Goal: Transaction & Acquisition: Purchase product/service

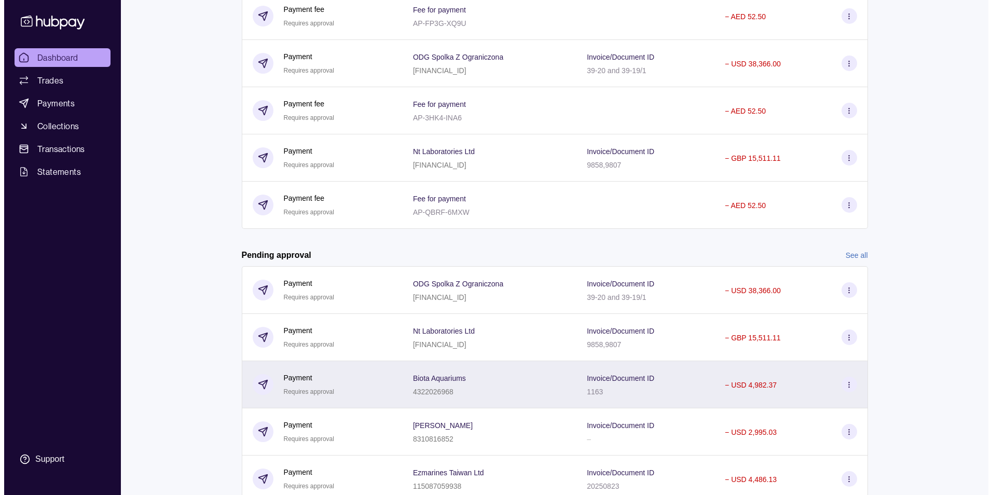
scroll to position [331, 0]
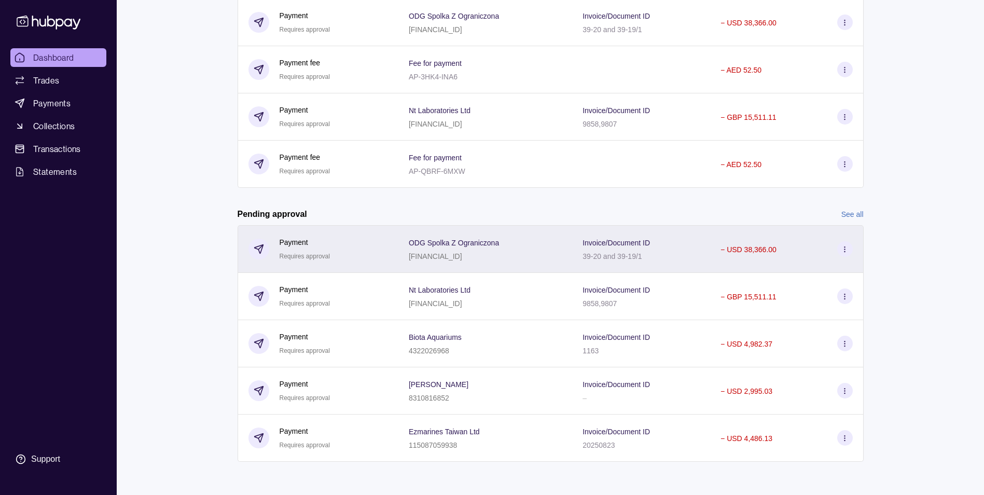
click at [847, 249] on icon at bounding box center [845, 249] width 8 height 8
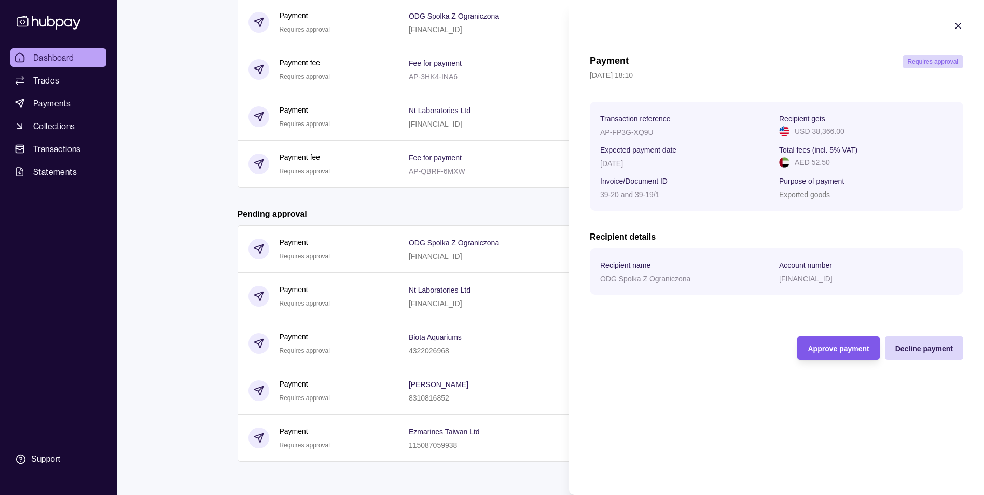
click at [824, 348] on span "Approve payment" at bounding box center [838, 348] width 61 height 8
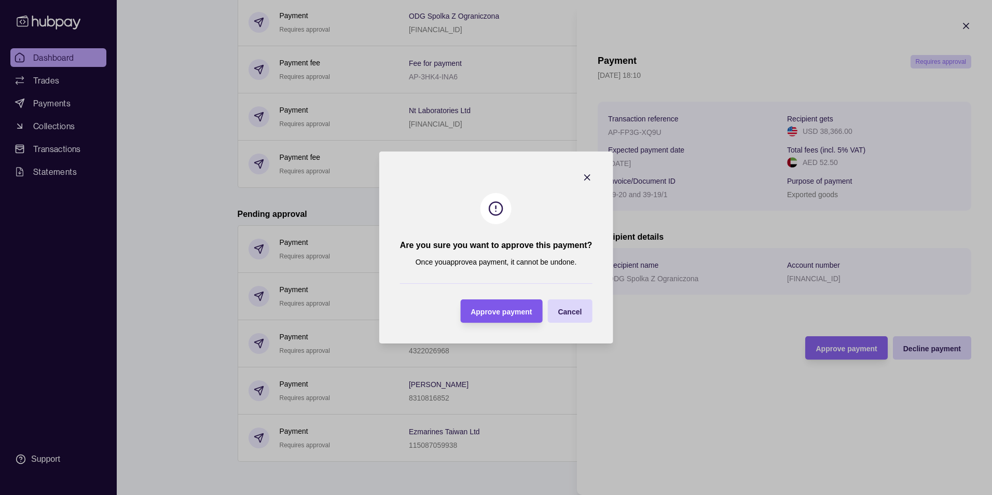
click at [499, 303] on div "Approve payment" at bounding box center [493, 310] width 77 height 23
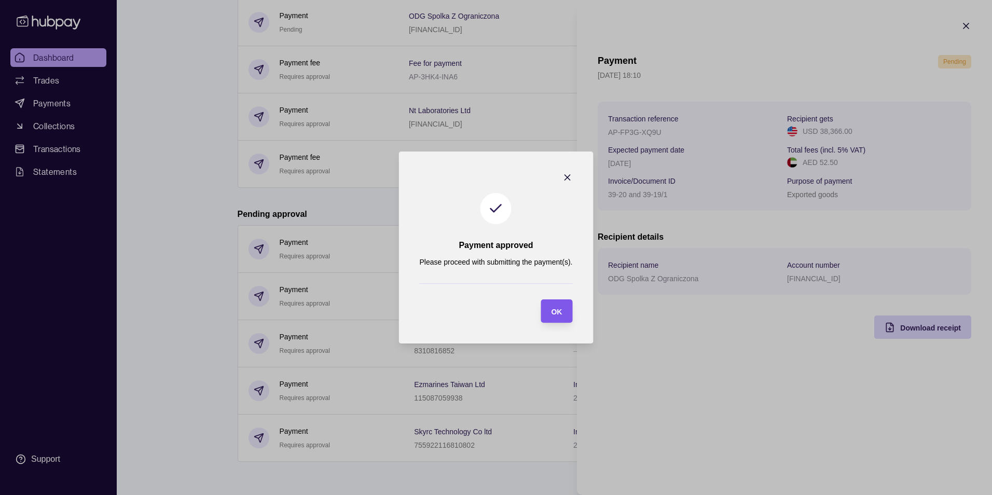
click at [564, 320] on section "OK" at bounding box center [556, 310] width 32 height 23
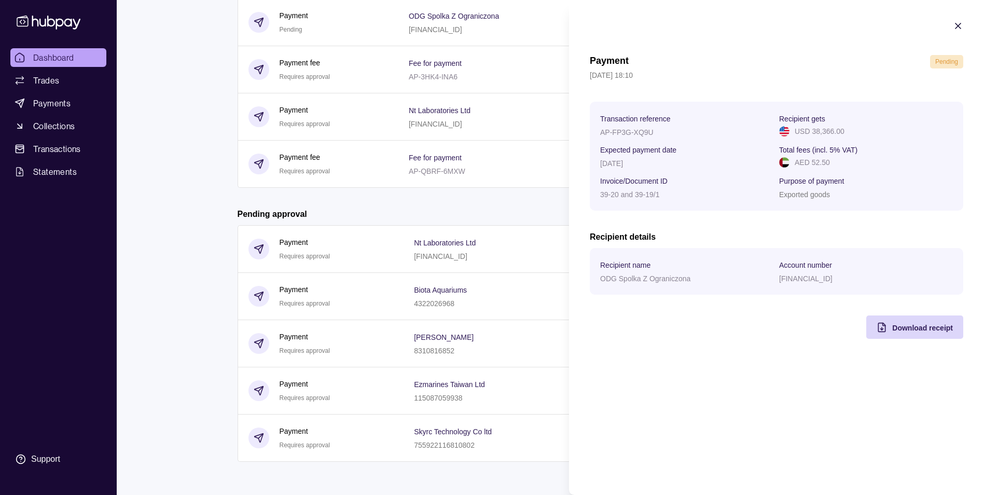
click at [501, 225] on html "Dashboard Trades Payments Collections Transactions Statements Support S Hello, …" at bounding box center [492, 82] width 984 height 826
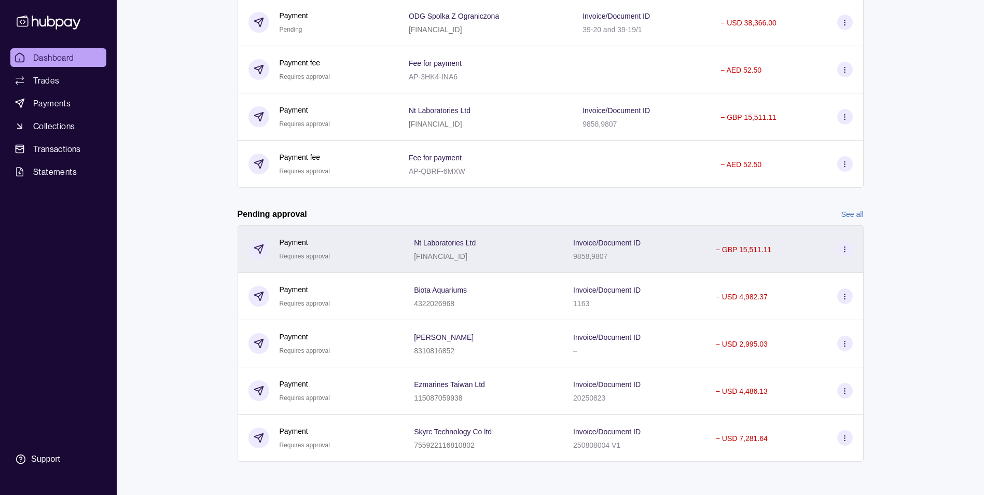
click at [844, 248] on circle at bounding box center [844, 248] width 1 height 1
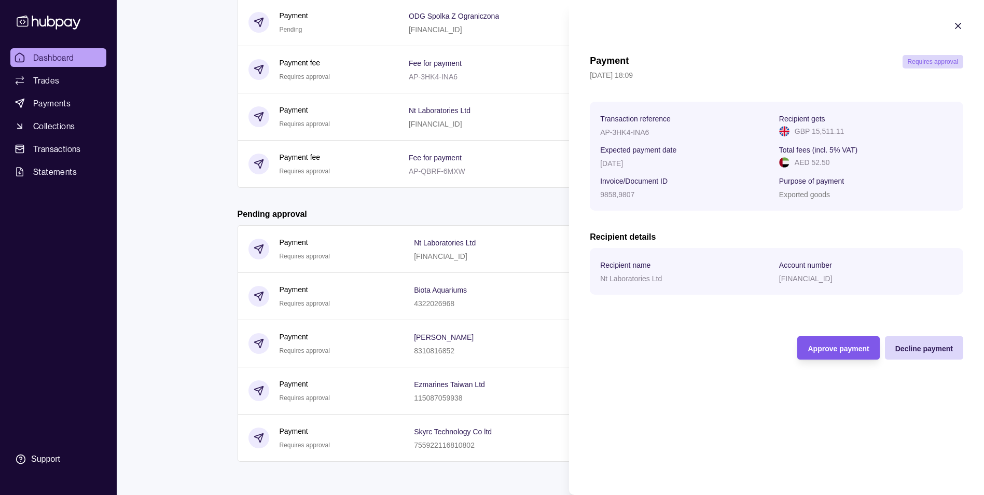
click at [815, 340] on div "Approve payment" at bounding box center [830, 347] width 77 height 23
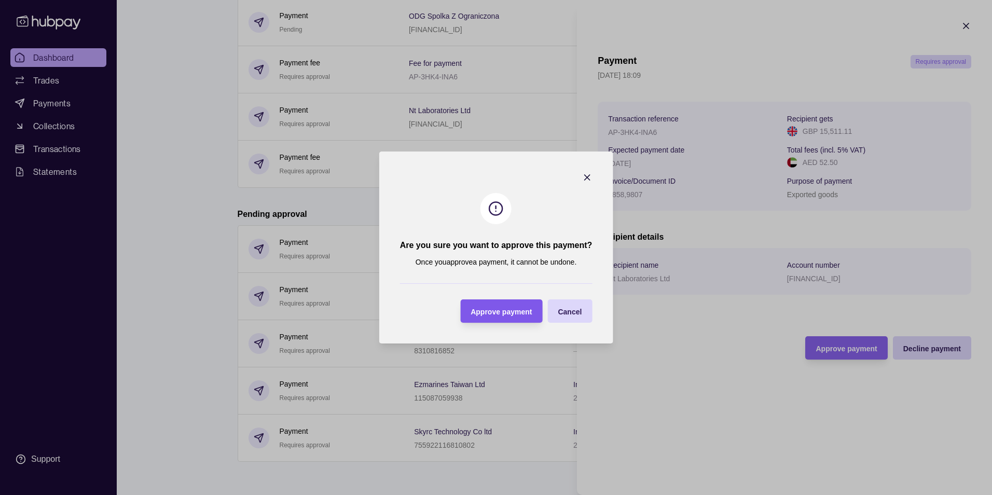
click at [505, 305] on div "Approve payment" at bounding box center [500, 311] width 61 height 12
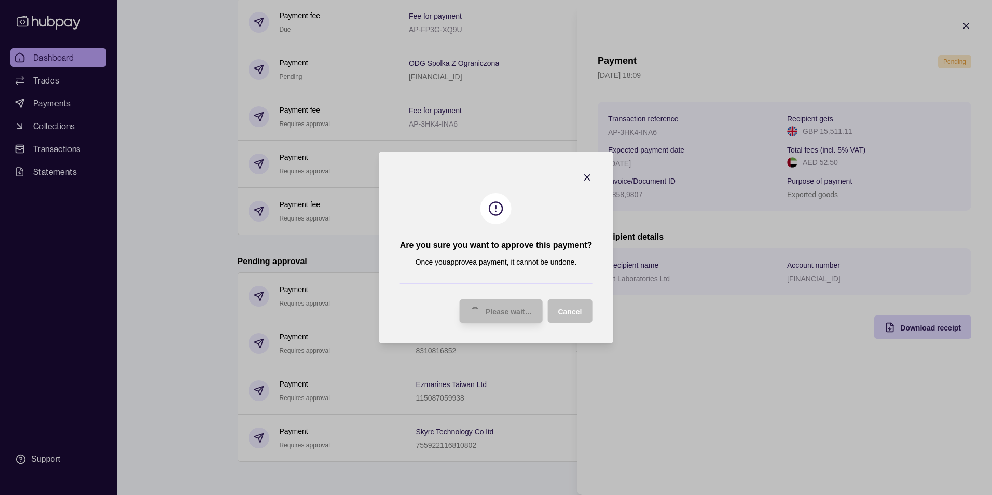
scroll to position [284, 0]
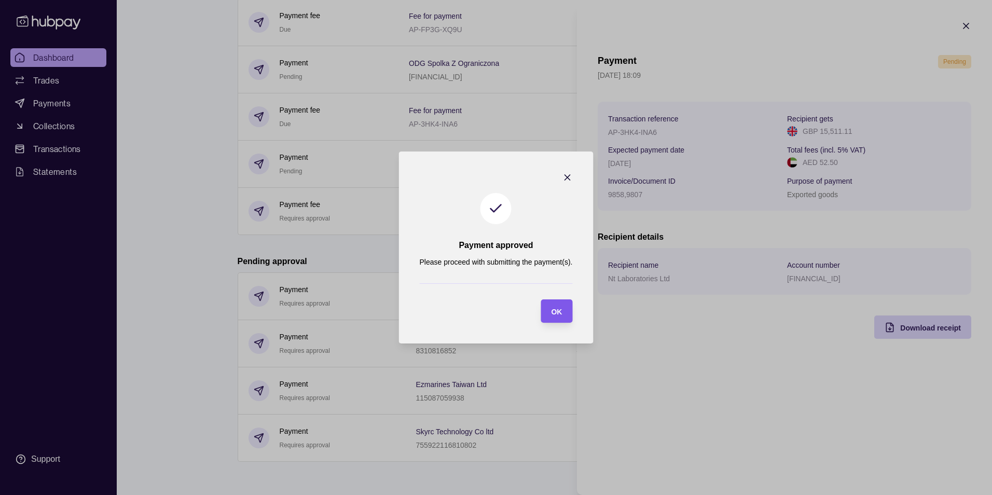
click at [561, 305] on div "OK" at bounding box center [556, 311] width 11 height 12
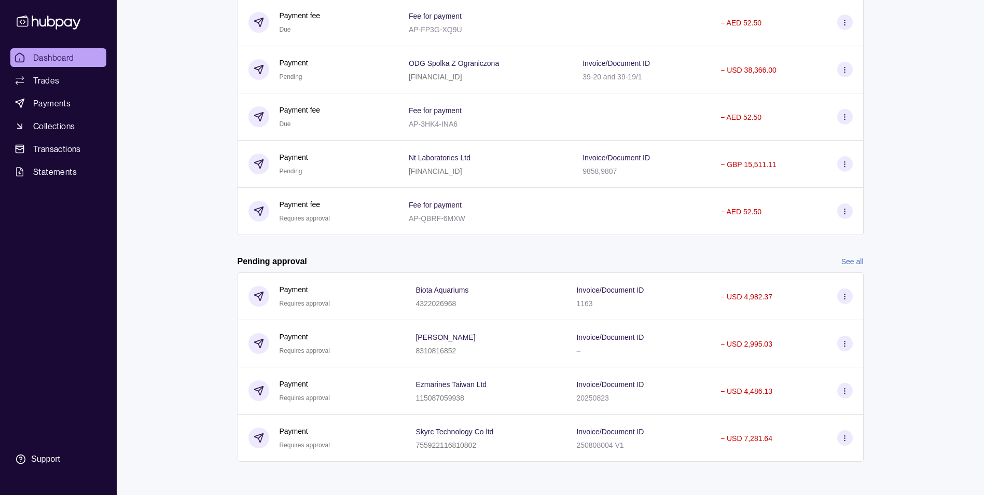
click at [532, 255] on html "Dashboard Trades Payments Collections Transactions Statements Support S Hello, …" at bounding box center [492, 105] width 984 height 779
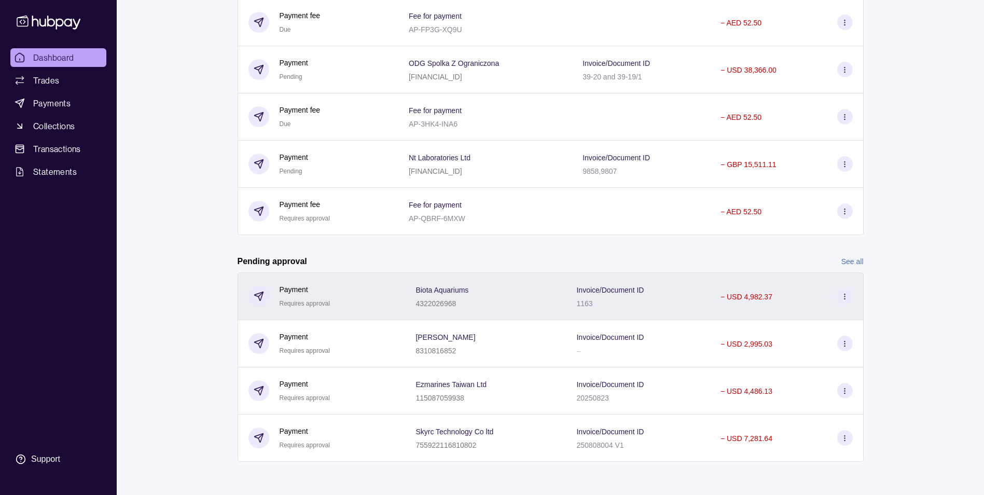
click at [844, 291] on section at bounding box center [845, 296] width 16 height 16
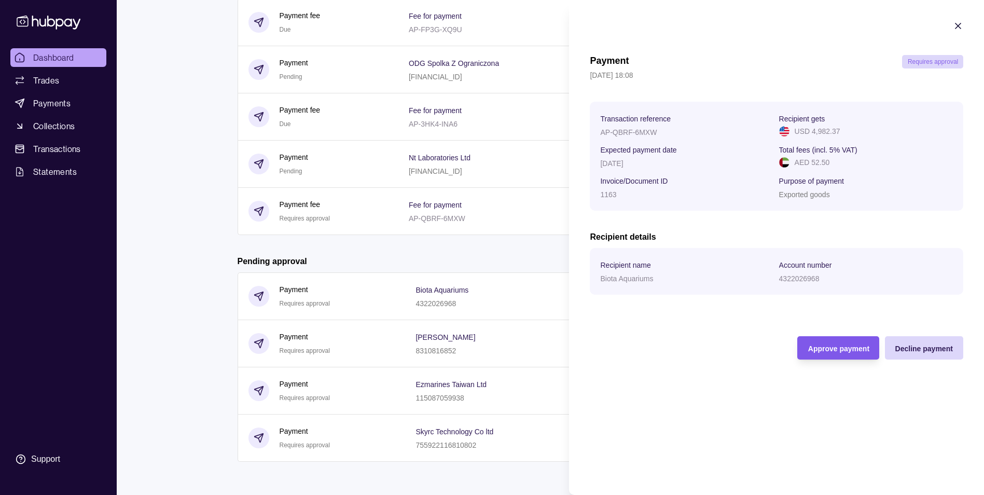
click at [830, 345] on span "Approve payment" at bounding box center [838, 348] width 61 height 8
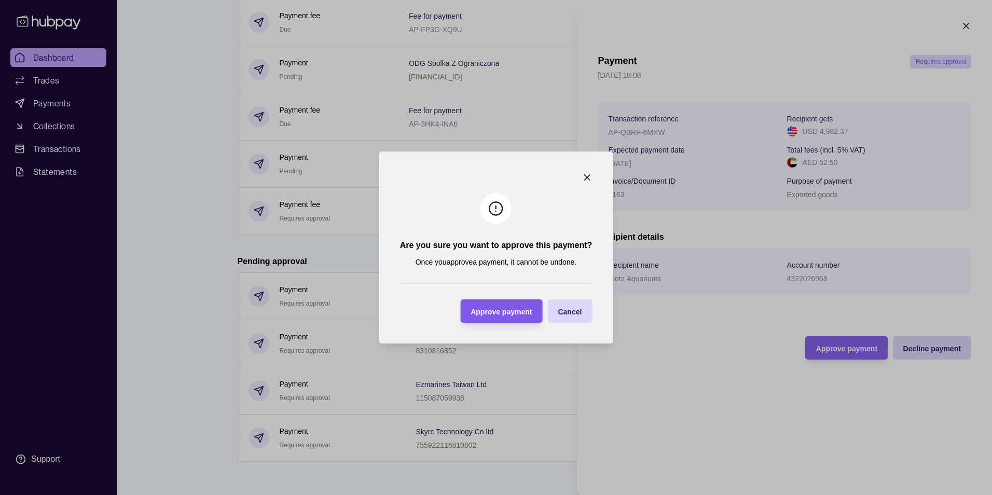
click at [502, 313] on span "Approve payment" at bounding box center [500, 312] width 61 height 8
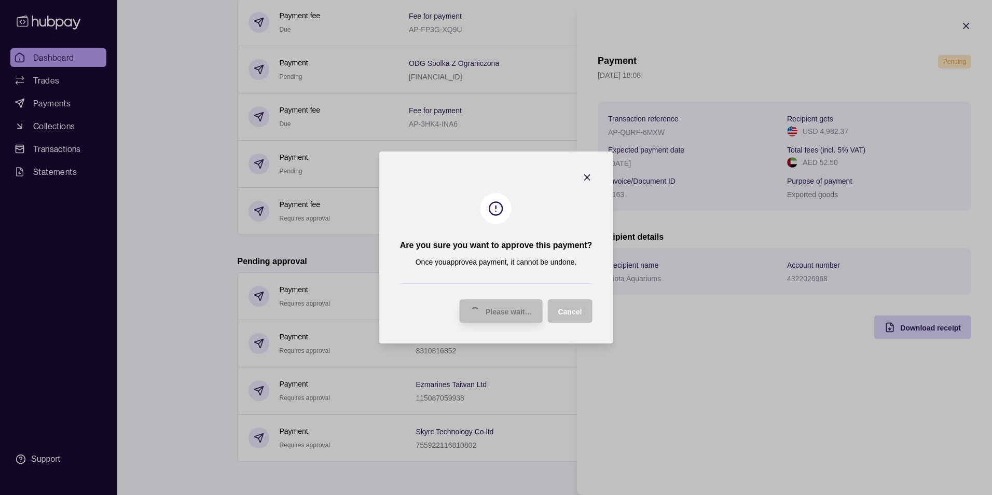
scroll to position [237, 0]
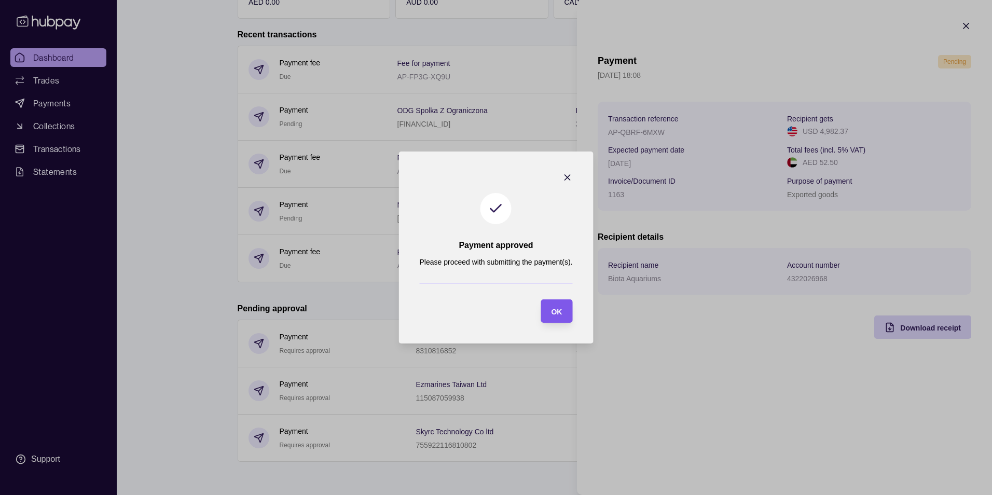
click at [551, 314] on span "OK" at bounding box center [556, 312] width 11 height 8
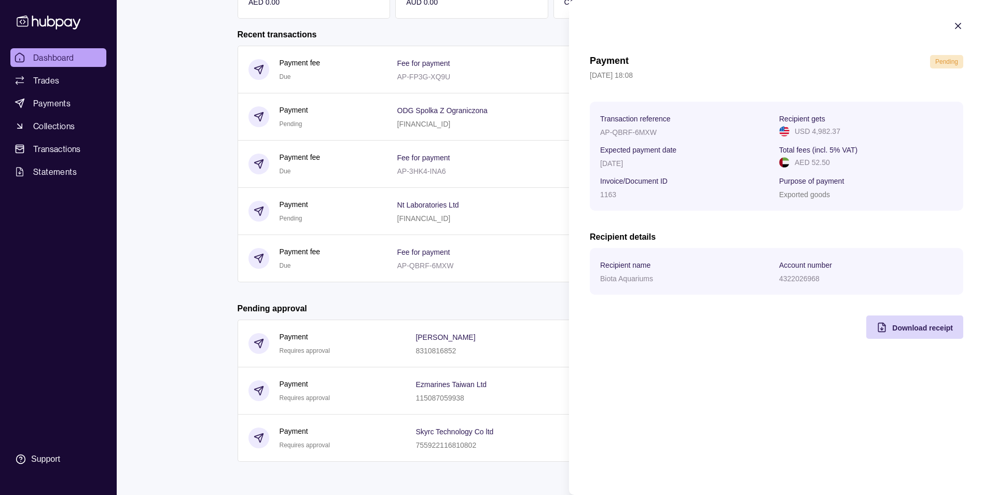
click at [471, 301] on html "Dashboard Trades Payments Collections Transactions Statements Support S Hello, …" at bounding box center [492, 128] width 984 height 731
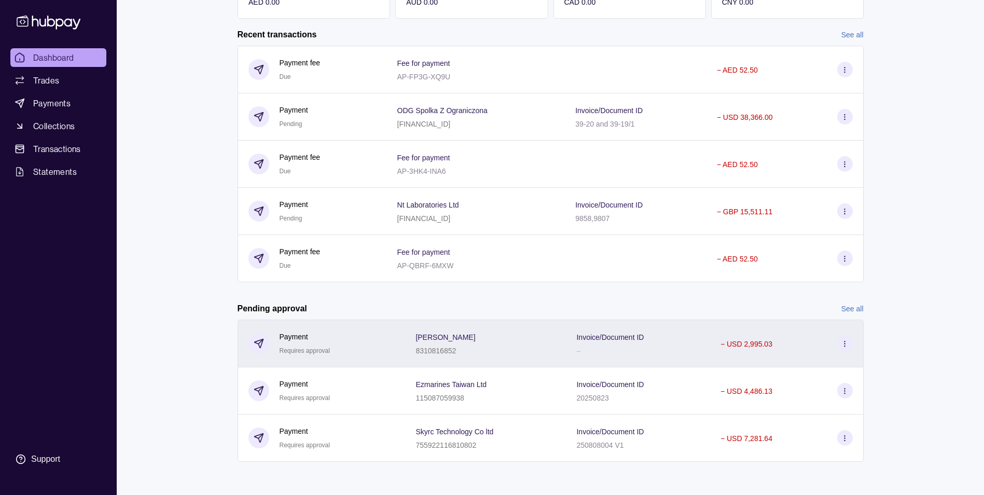
click at [844, 344] on icon at bounding box center [845, 344] width 8 height 8
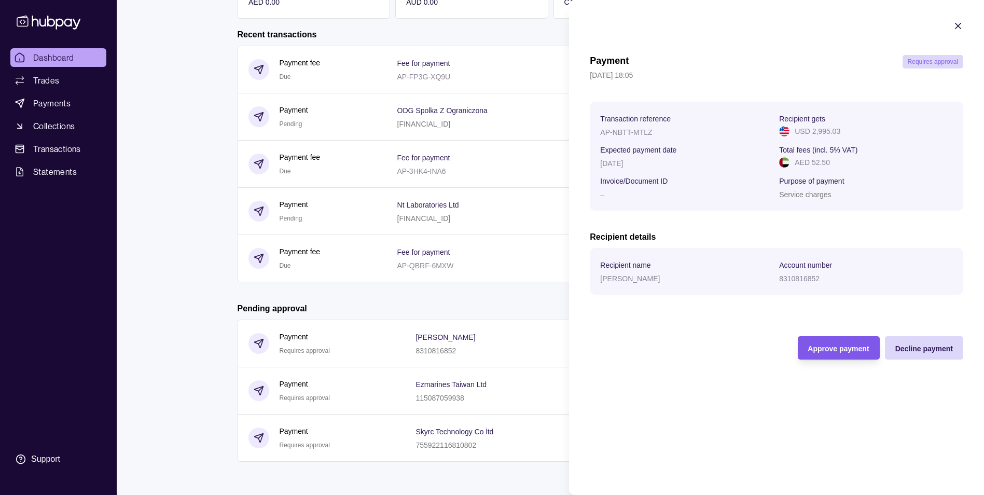
click at [827, 344] on span "Approve payment" at bounding box center [838, 348] width 61 height 8
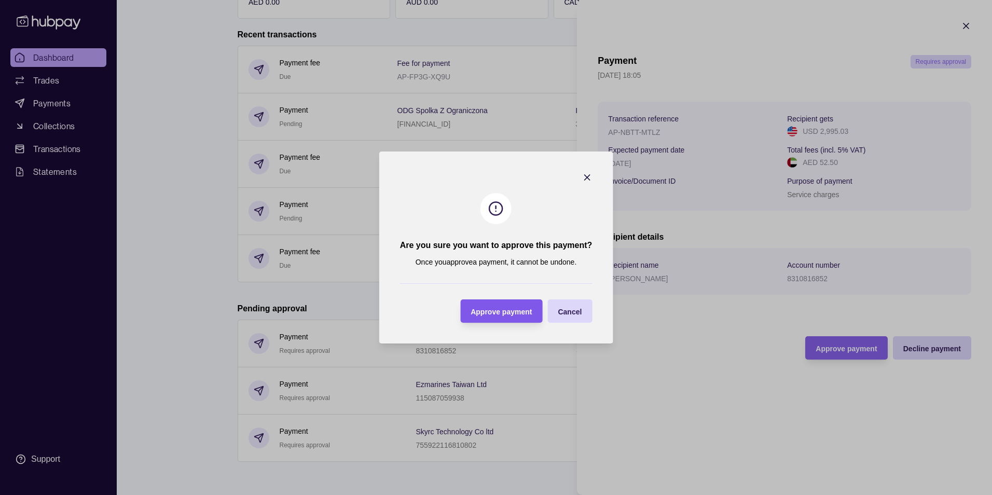
click at [504, 312] on span "Approve payment" at bounding box center [500, 312] width 61 height 8
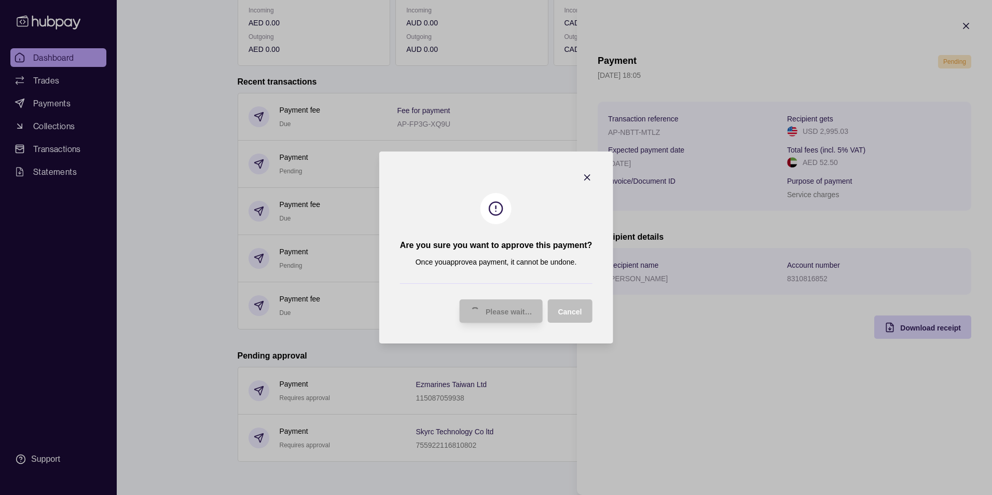
scroll to position [189, 0]
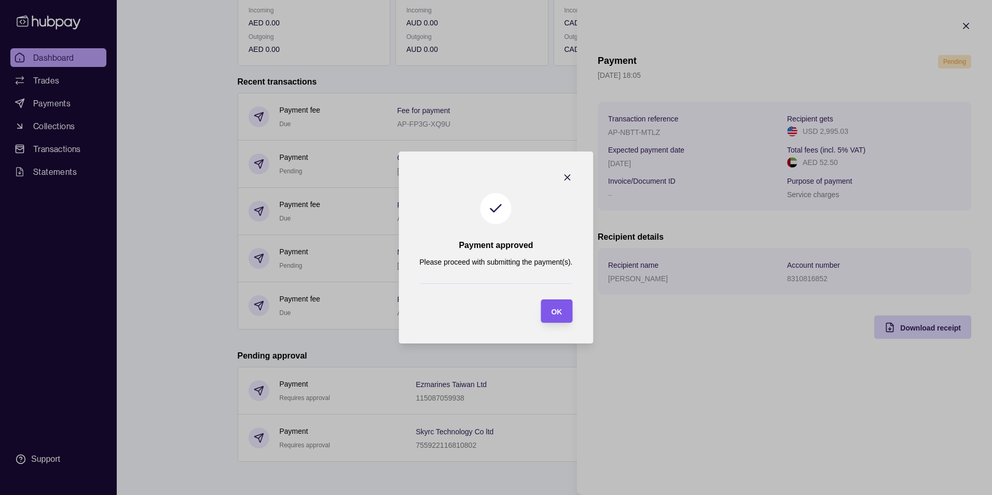
click at [566, 316] on section "OK" at bounding box center [556, 310] width 32 height 23
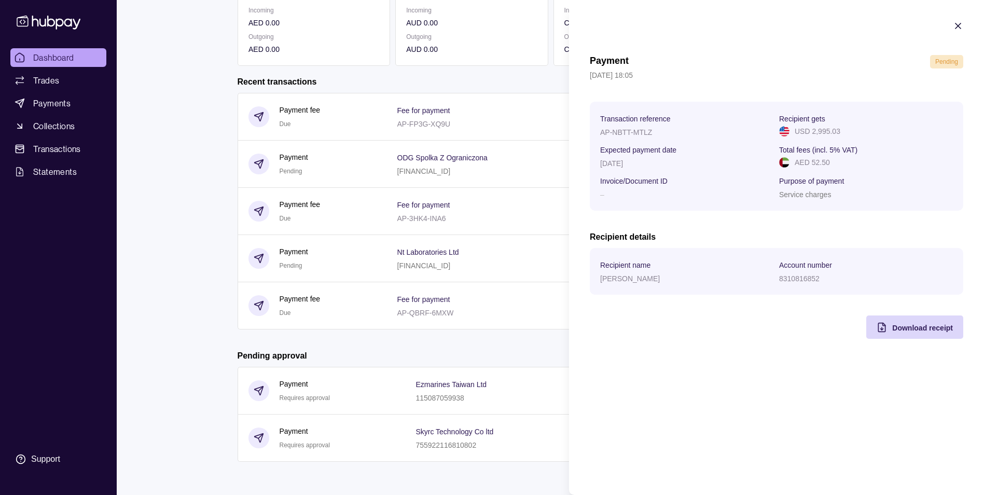
click at [539, 346] on html "Dashboard Trades Payments Collections Transactions Statements Support S Hello, …" at bounding box center [492, 153] width 984 height 684
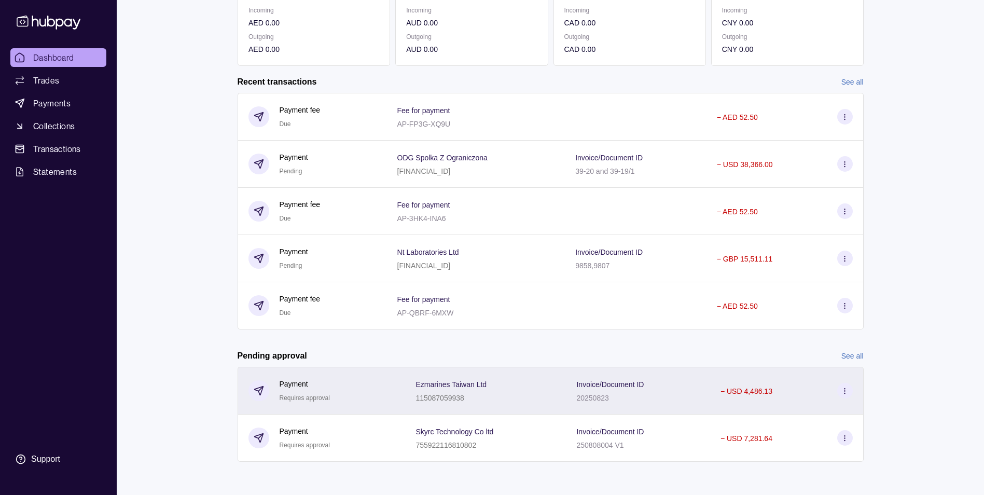
click at [845, 390] on circle at bounding box center [844, 390] width 1 height 1
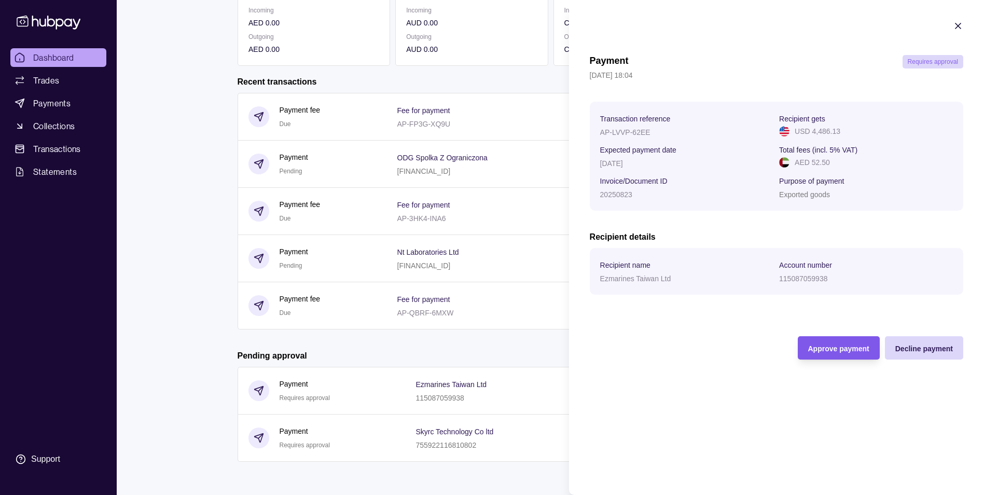
click at [817, 355] on div "Approve payment" at bounding box center [830, 347] width 77 height 23
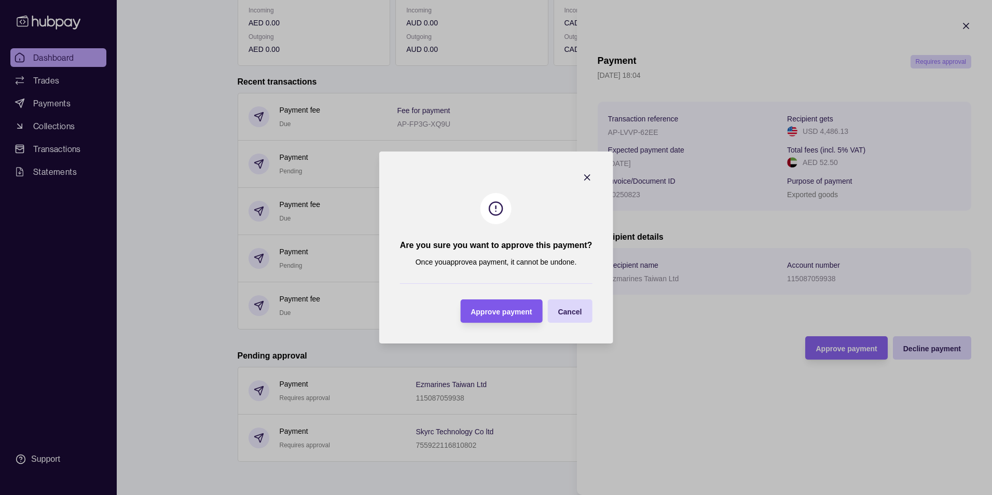
click at [509, 309] on span "Approve payment" at bounding box center [500, 312] width 61 height 8
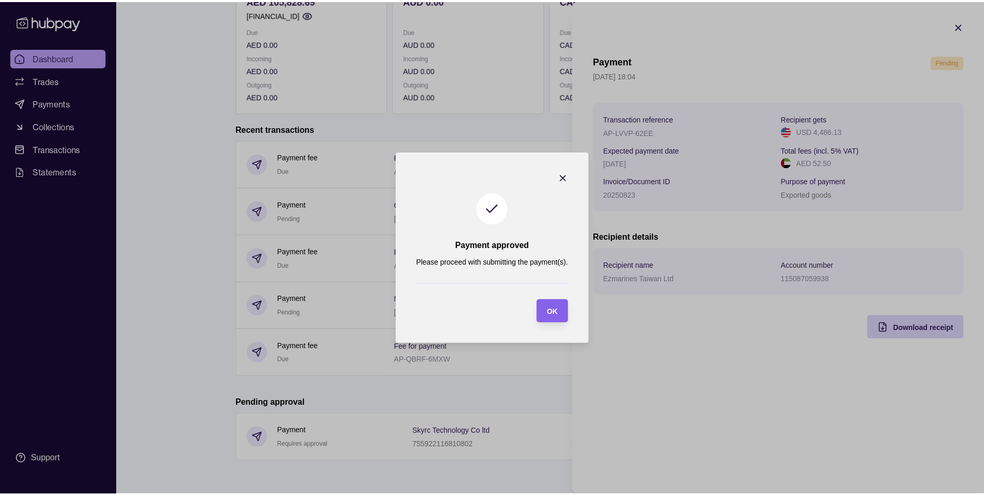
scroll to position [142, 0]
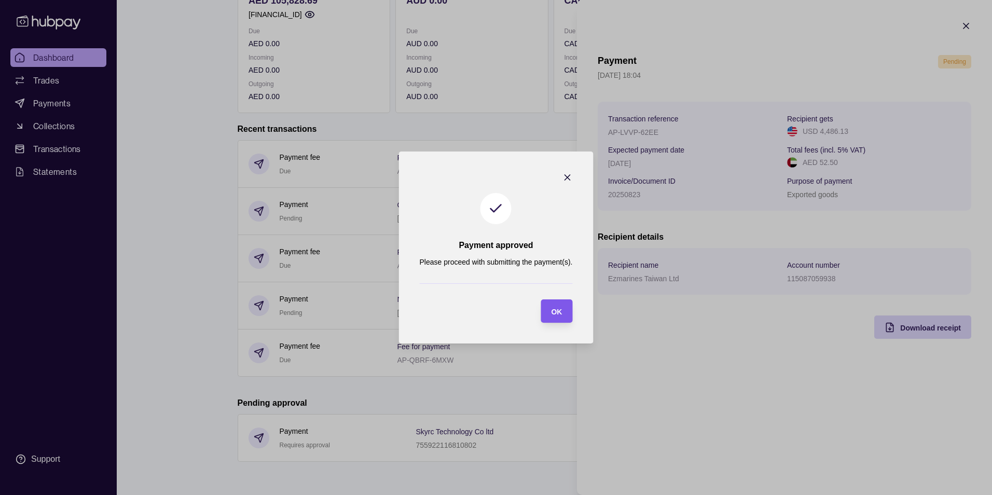
click at [555, 311] on span "OK" at bounding box center [556, 312] width 11 height 8
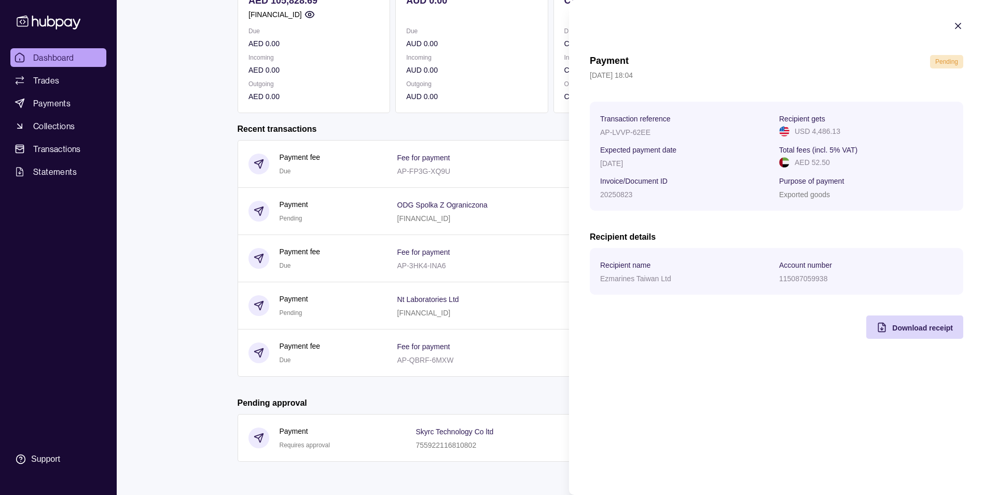
click at [507, 410] on html "Dashboard Trades Payments Collections Transactions Statements Support S Hello, …" at bounding box center [492, 176] width 984 height 637
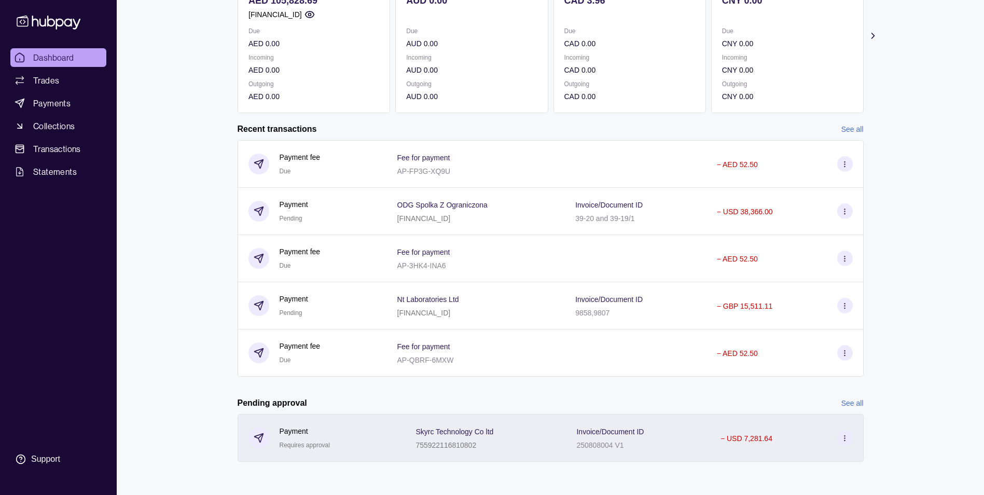
click at [848, 441] on icon at bounding box center [845, 438] width 8 height 8
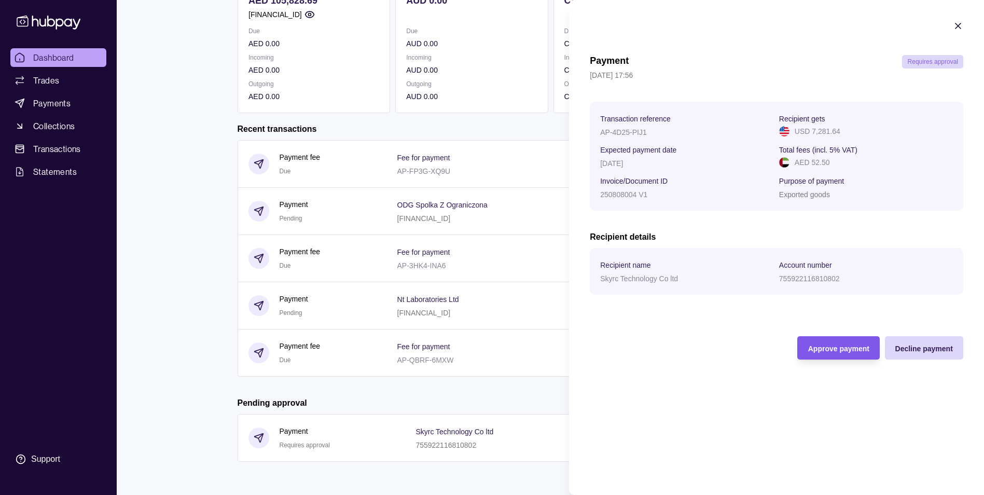
click at [812, 340] on div "Approve payment" at bounding box center [830, 347] width 77 height 23
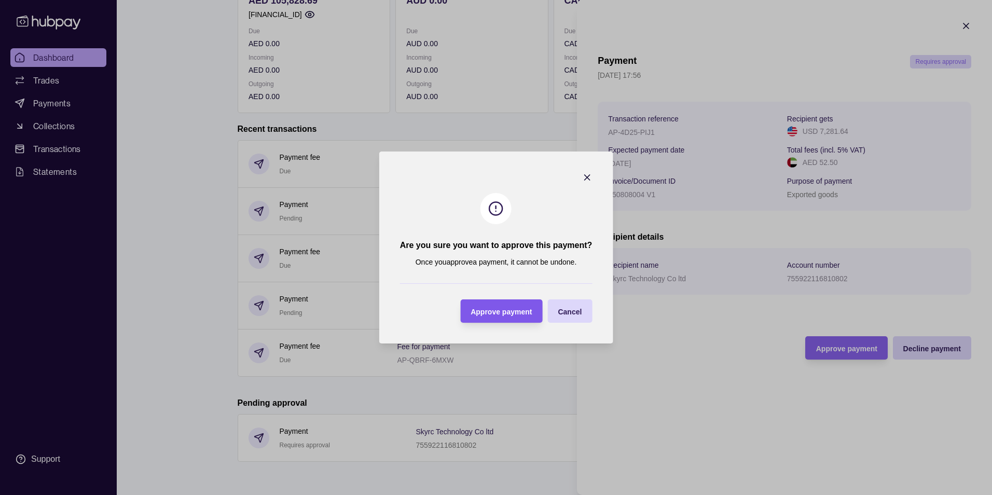
click at [471, 301] on div "Approve payment" at bounding box center [493, 310] width 77 height 23
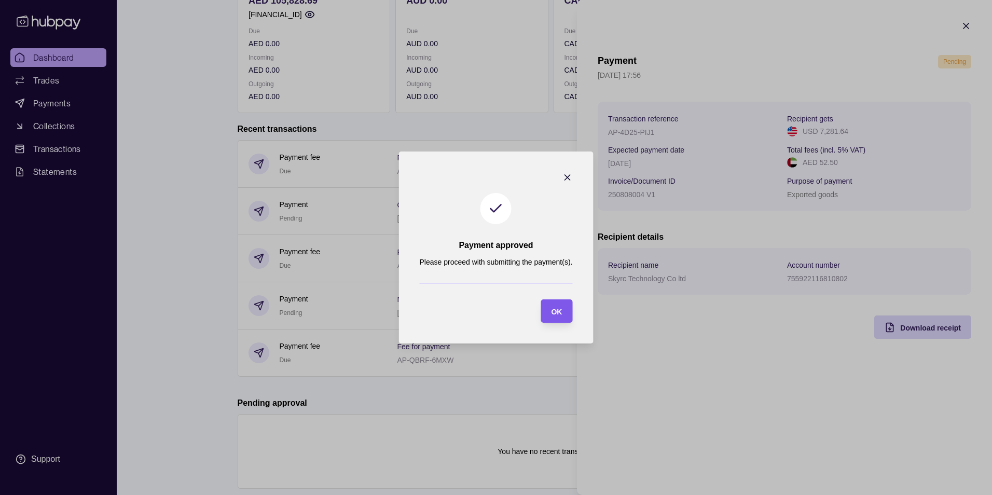
click at [541, 300] on div "OK" at bounding box center [548, 310] width 26 height 23
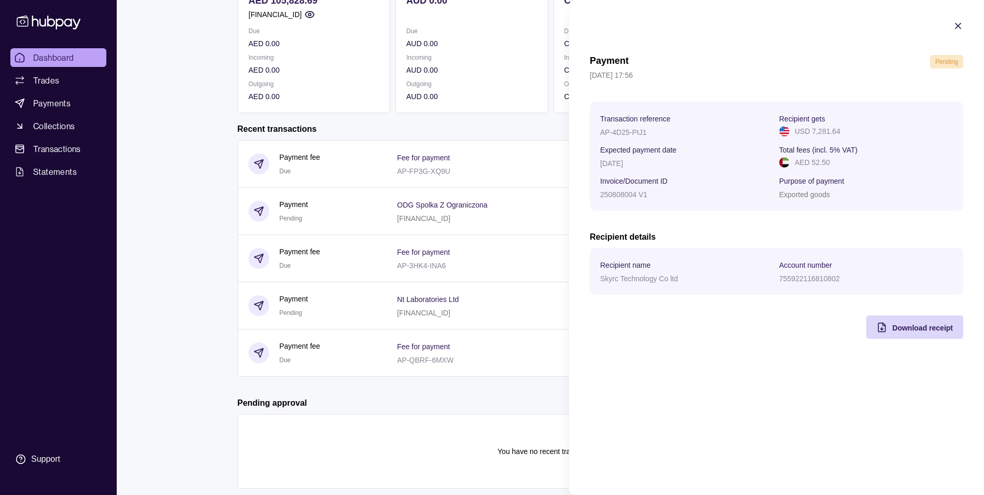
click at [504, 410] on html "Dashboard Trades Payments Collections Transactions Statements Support S Hello, …" at bounding box center [492, 190] width 984 height 664
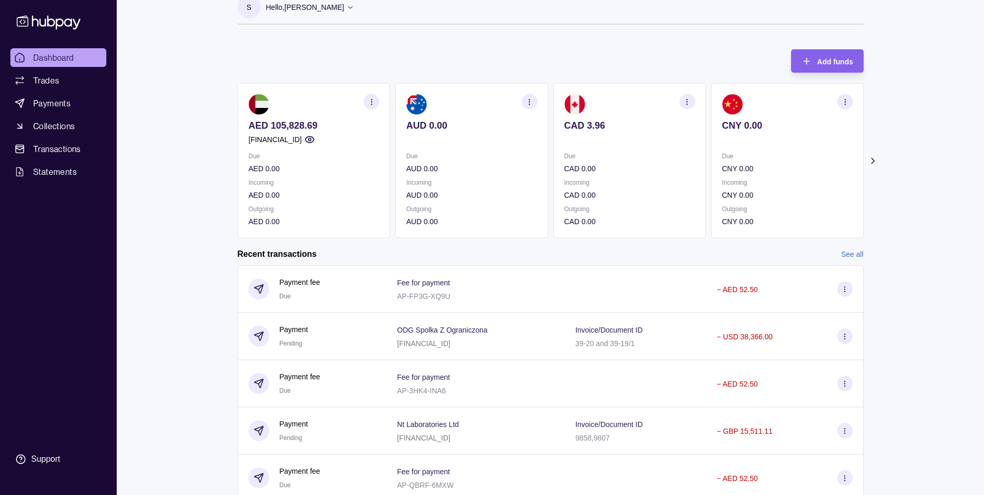
scroll to position [0, 0]
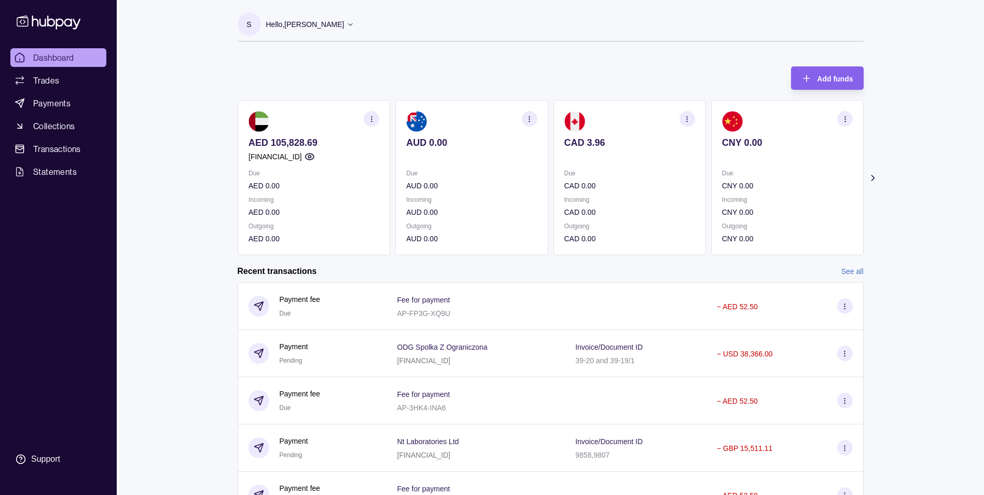
click at [919, 196] on div "Dashboard Trades Payments Collections Transactions Statements Support S Hello, …" at bounding box center [492, 332] width 984 height 664
click at [875, 178] on icon at bounding box center [872, 178] width 10 height 10
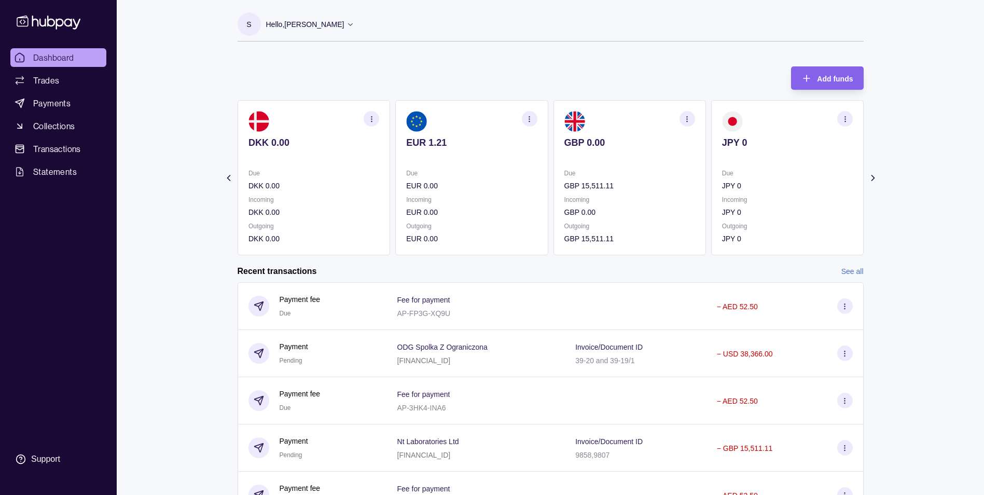
click at [873, 178] on icon at bounding box center [872, 177] width 3 height 5
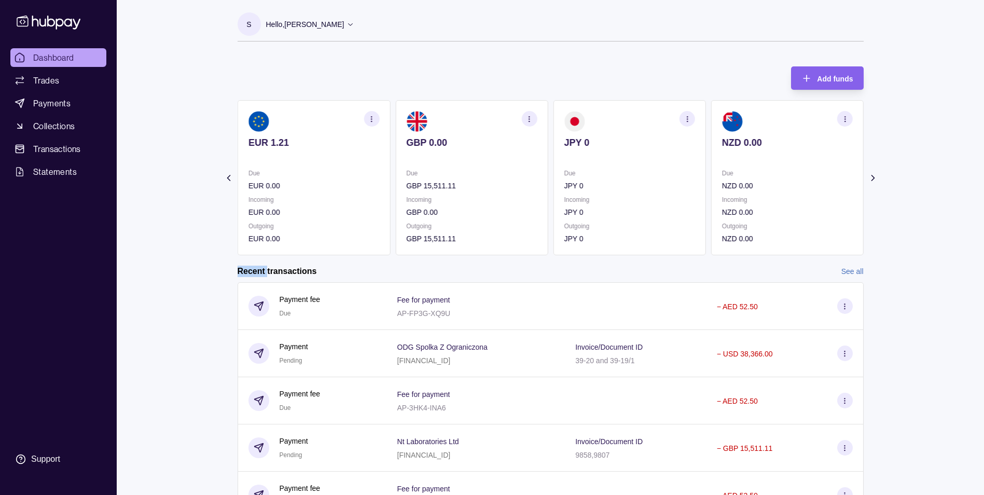
click at [873, 178] on icon at bounding box center [872, 177] width 3 height 5
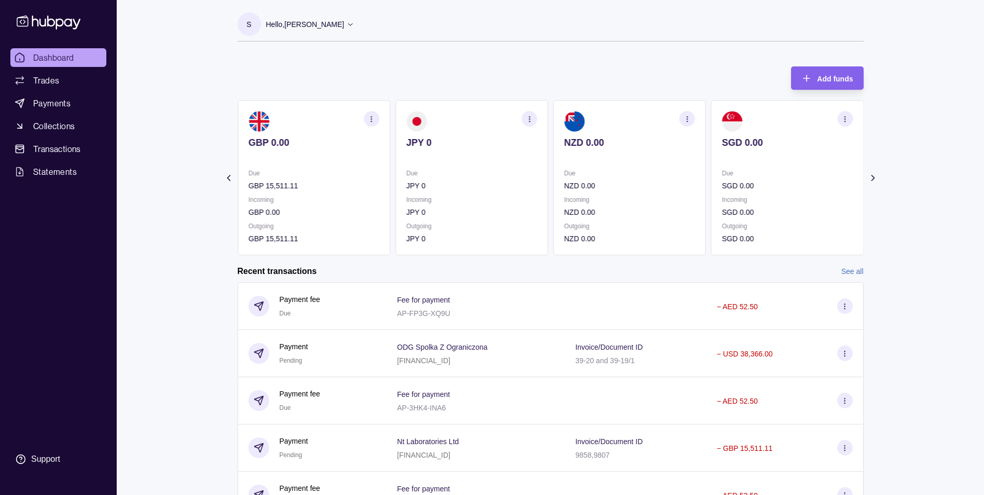
click at [871, 176] on icon at bounding box center [872, 178] width 10 height 10
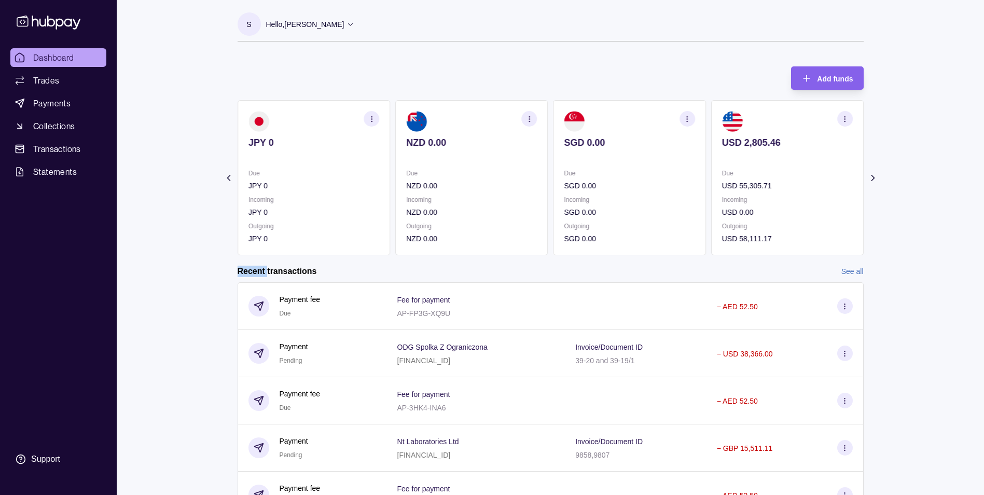
click at [871, 176] on icon at bounding box center [872, 178] width 10 height 10
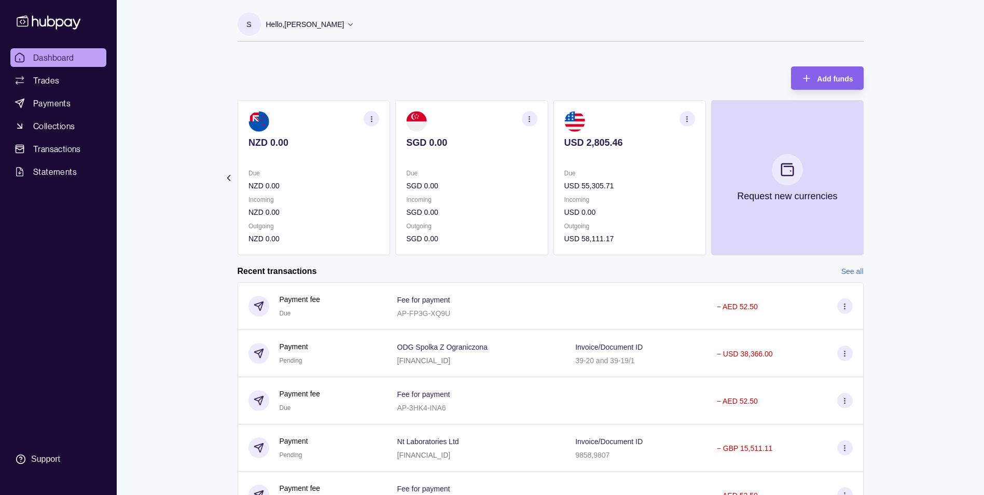
click at [871, 176] on section "Add funds AED 105,828.69 AE110960000536060001233 Due AED 0.00 Incoming AED 0.00…" at bounding box center [551, 353] width 668 height 595
click at [228, 175] on icon at bounding box center [228, 178] width 10 height 10
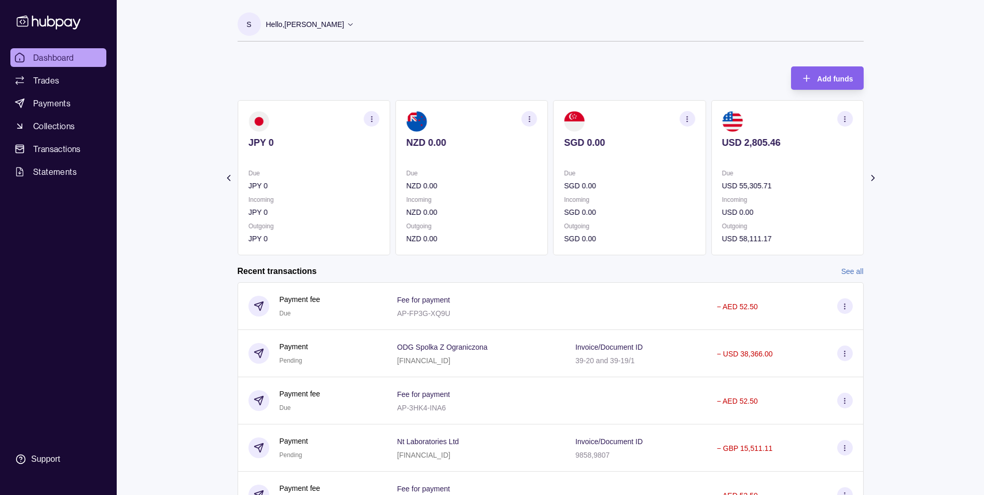
click at [228, 175] on icon at bounding box center [228, 178] width 10 height 10
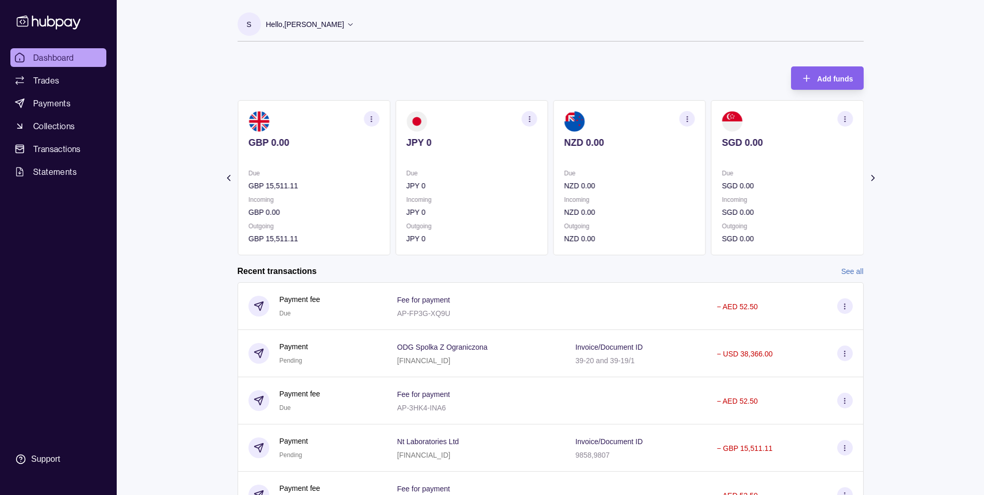
click at [873, 176] on icon at bounding box center [872, 178] width 10 height 10
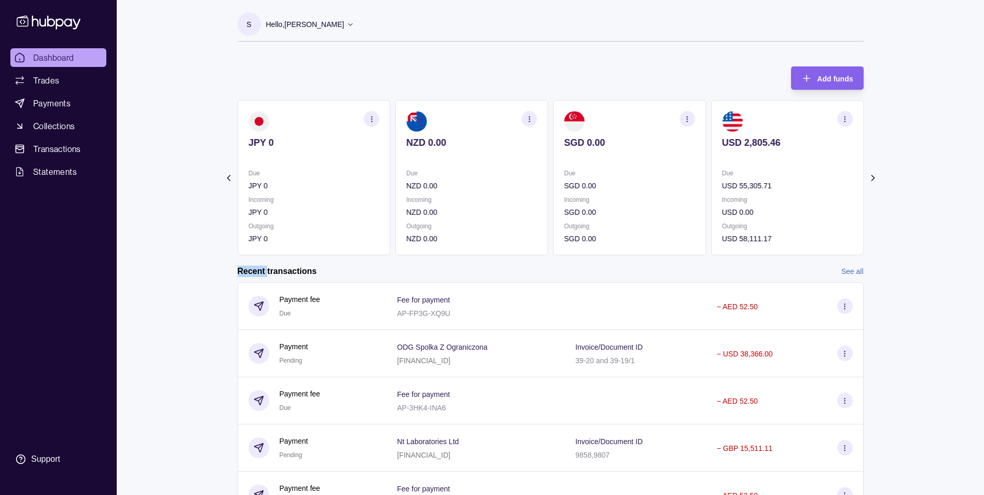
click at [873, 176] on icon at bounding box center [872, 178] width 10 height 10
click at [873, 176] on section "Add funds AED 105,828.69 AE110960000536060001233 Due AED 0.00 Incoming AED 0.00…" at bounding box center [551, 353] width 668 height 595
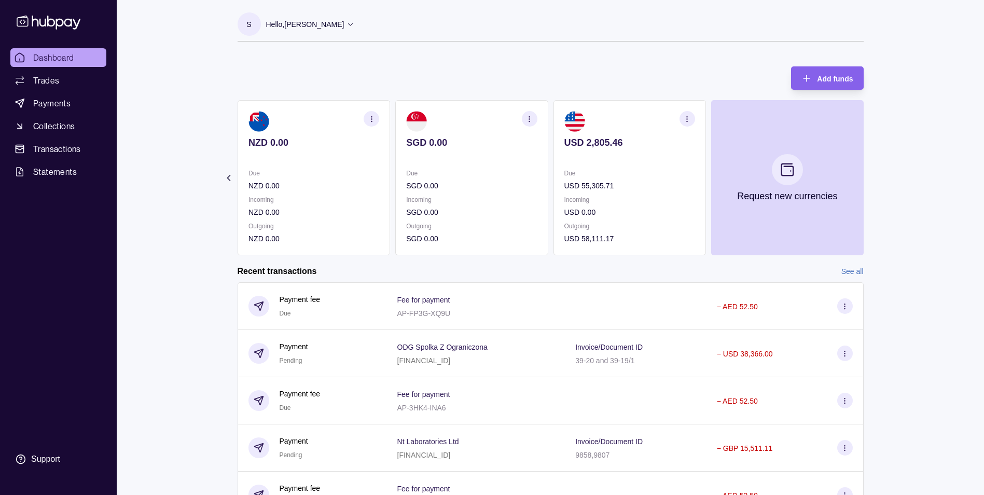
drag, startPoint x: 873, startPoint y: 176, endPoint x: 908, endPoint y: 231, distance: 64.6
click at [908, 231] on div "Dashboard Trades Payments Collections Transactions Statements Support S Hello, …" at bounding box center [492, 332] width 984 height 664
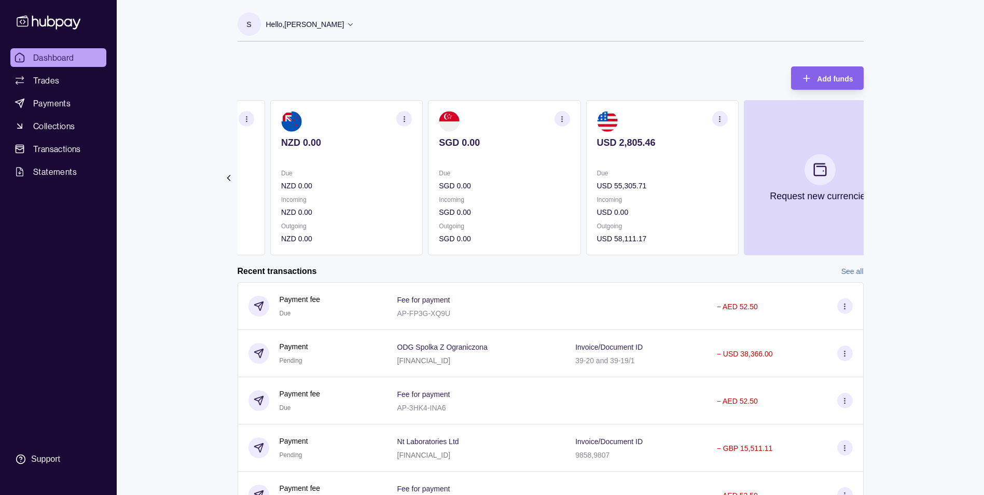
click at [619, 239] on p "USD 58,111.17" at bounding box center [661, 238] width 131 height 11
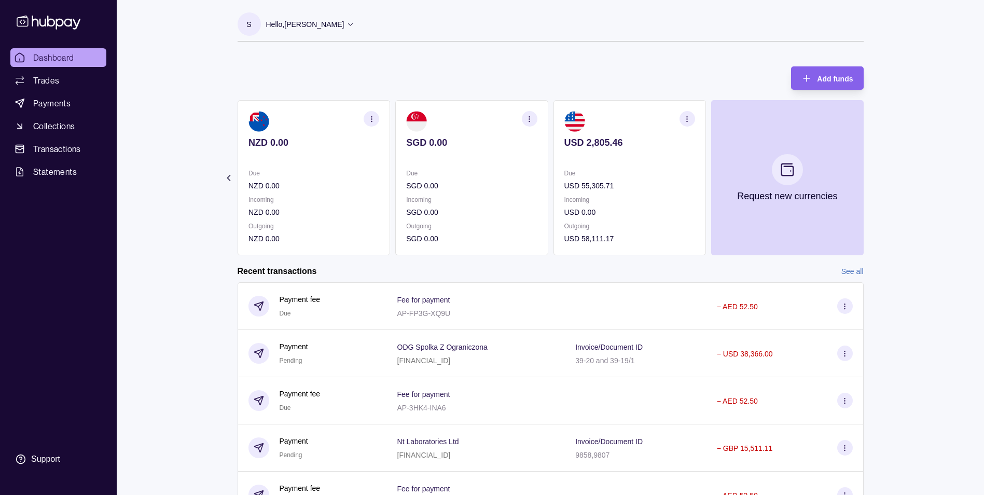
click at [575, 238] on p "USD 58,111.17" at bounding box center [629, 238] width 131 height 11
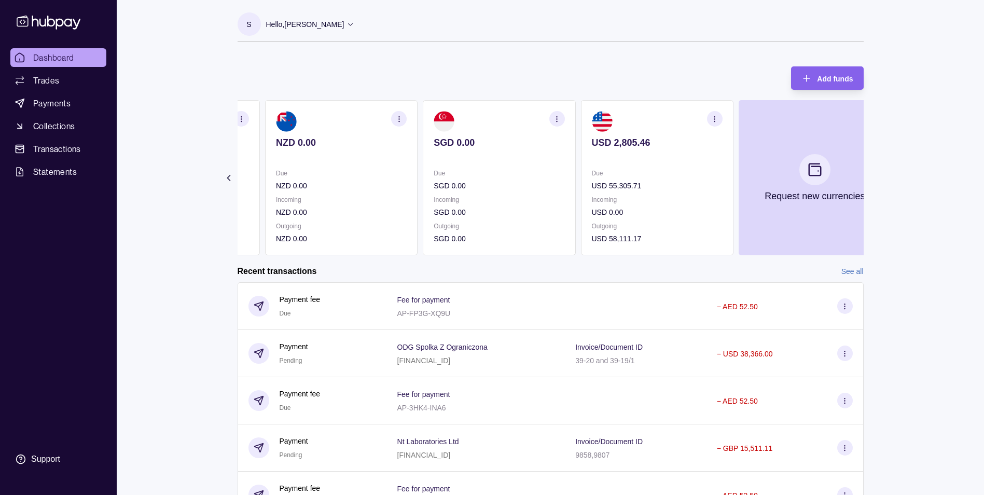
click at [613, 238] on p "USD 58,111.17" at bounding box center [656, 238] width 131 height 11
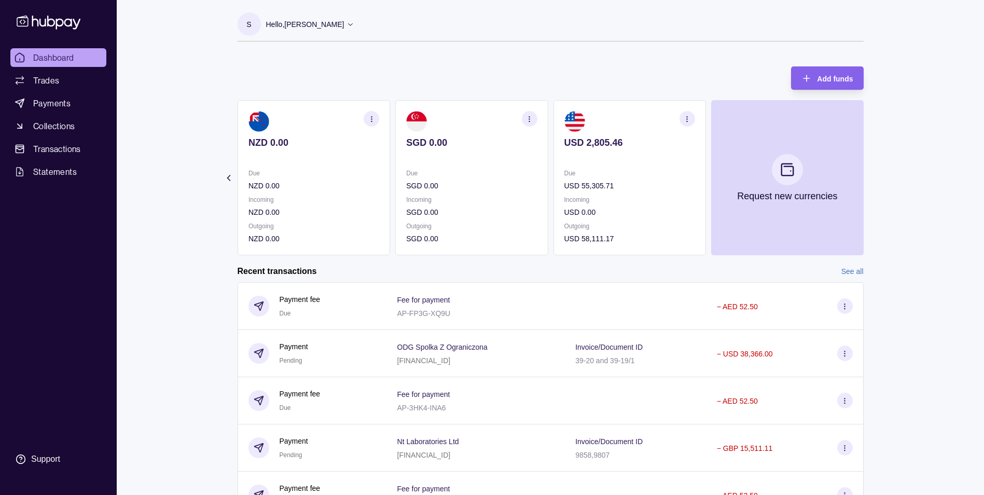
click at [607, 239] on p "USD 58,111.17" at bounding box center [629, 238] width 131 height 11
click at [227, 179] on icon at bounding box center [228, 178] width 10 height 10
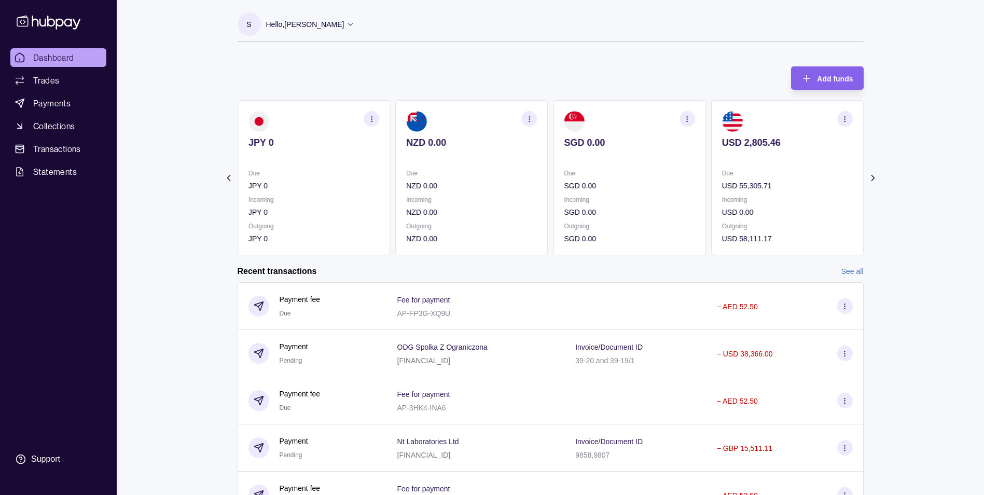
click at [227, 179] on icon at bounding box center [228, 178] width 10 height 10
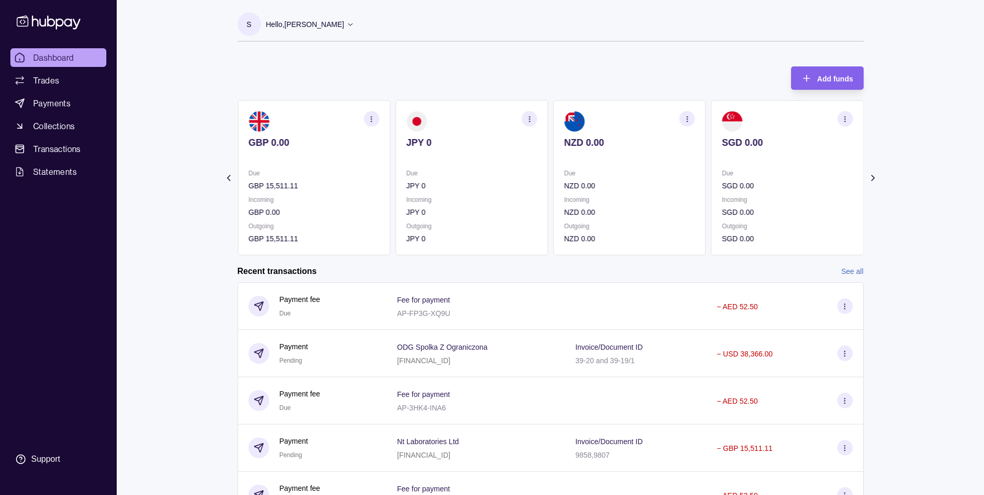
click at [227, 179] on icon at bounding box center [228, 178] width 10 height 10
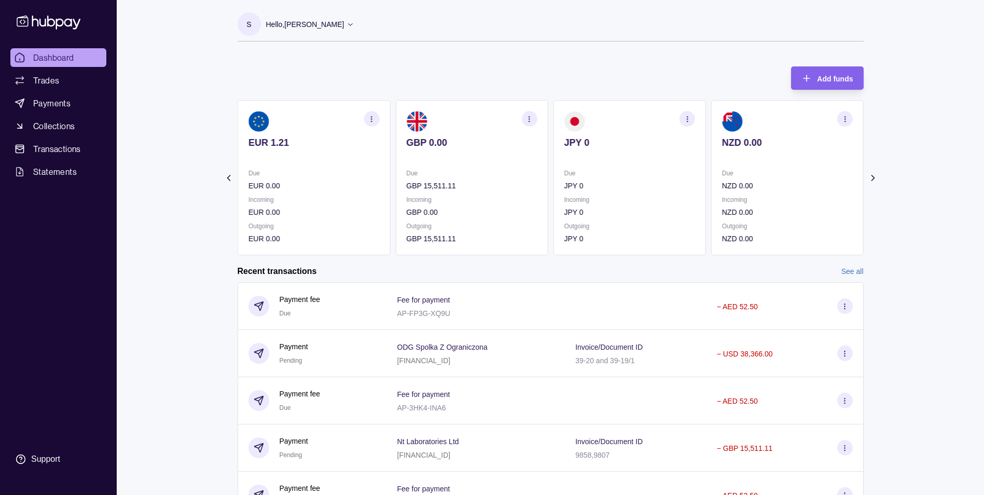
click at [229, 179] on icon at bounding box center [228, 178] width 10 height 10
click at [229, 179] on icon at bounding box center [228, 177] width 3 height 5
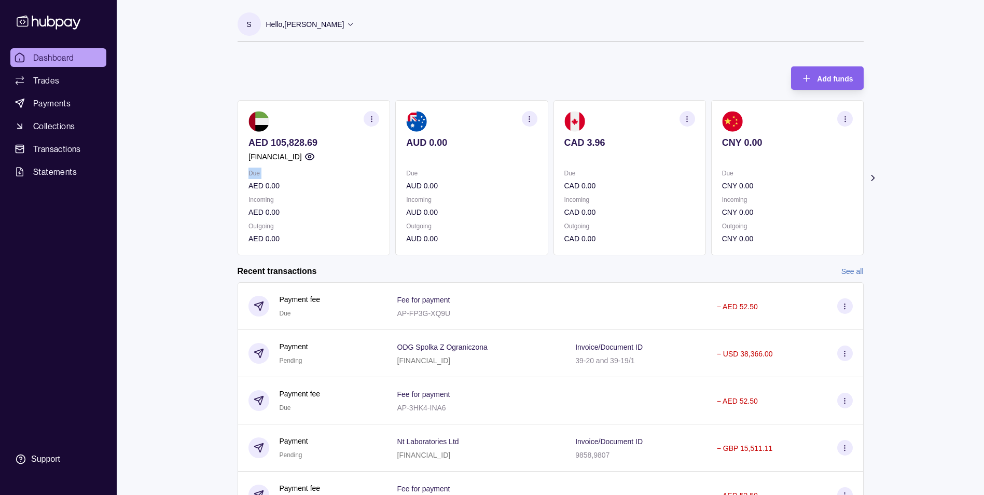
click at [229, 179] on section "Add funds AED 105,828.69 AE110960000536060001233 Due AED 0.00 Incoming AED 0.00…" at bounding box center [551, 353] width 668 height 595
drag, startPoint x: 229, startPoint y: 179, endPoint x: 187, endPoint y: 235, distance: 69.7
click at [187, 235] on div "Dashboard Trades Payments Collections Transactions Statements Support S Hello, …" at bounding box center [492, 332] width 984 height 664
click at [54, 102] on span "Payments" at bounding box center [51, 103] width 37 height 12
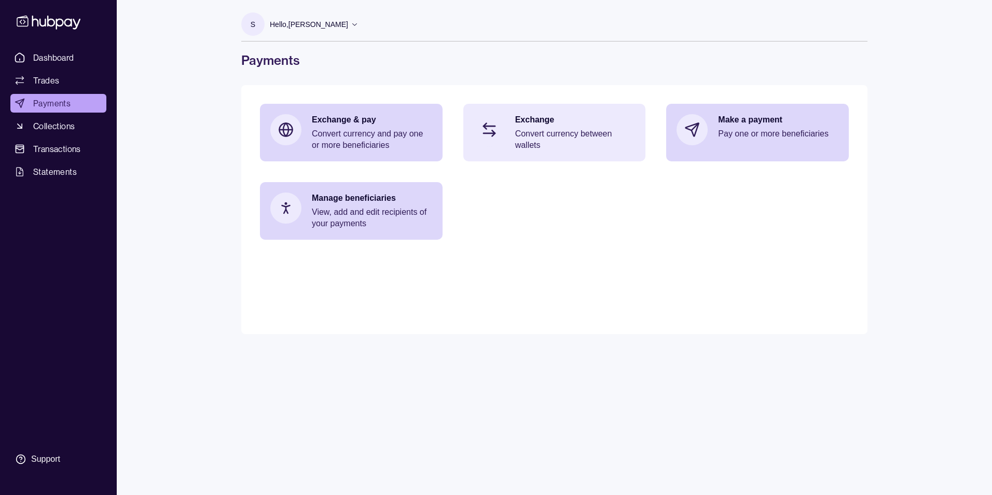
click at [561, 140] on p "Convert currency between wallets" at bounding box center [575, 139] width 120 height 23
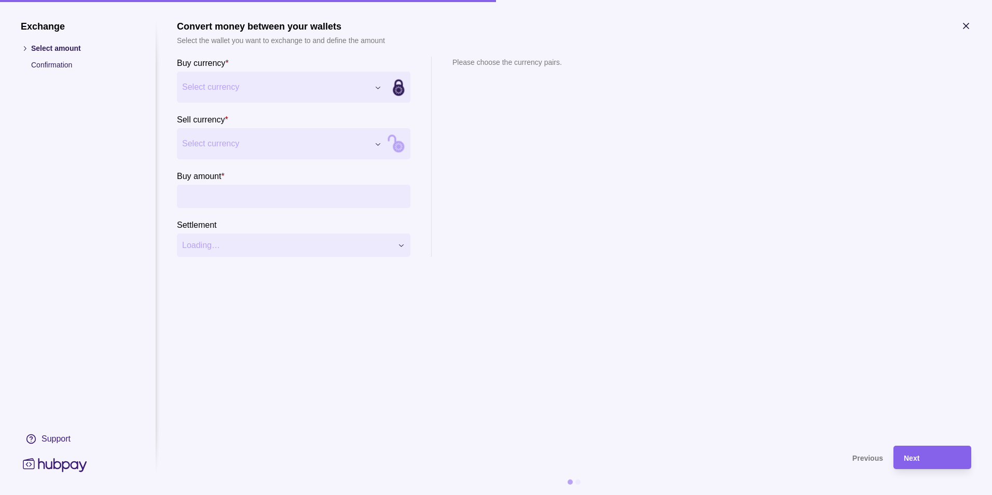
click at [275, 494] on div "Exchange Select amount Confirmation Support Convert money between your wallets …" at bounding box center [496, 495] width 992 height 0
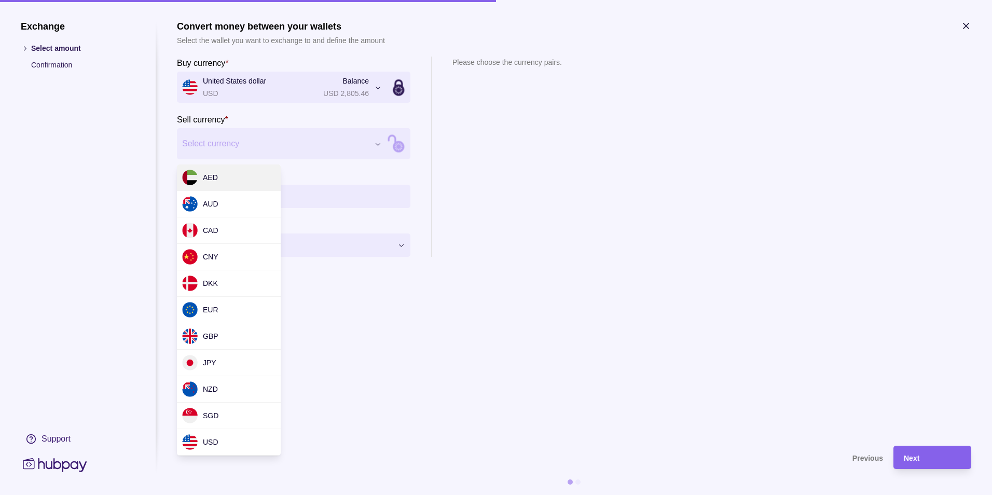
click at [268, 494] on div "Exchange Select amount Confirmation Support Convert money between your wallets …" at bounding box center [496, 495] width 992 height 0
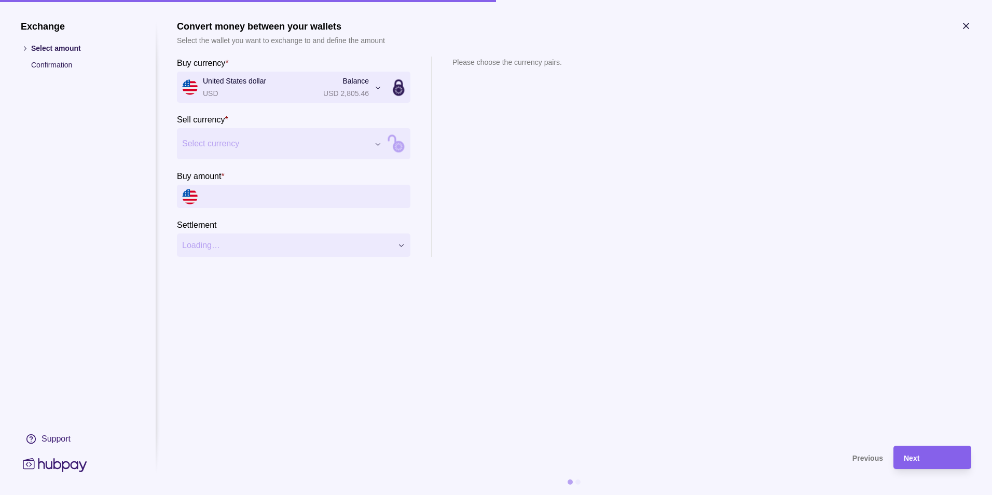
click at [476, 494] on div "Exchange Select amount Confirmation Support Convert money between your wallets …" at bounding box center [496, 495] width 992 height 0
click at [286, 494] on div "Exchange Select amount Confirmation Support Convert money between your wallets …" at bounding box center [496, 495] width 992 height 0
click at [249, 199] on input "Buy amount *" at bounding box center [304, 196] width 202 height 23
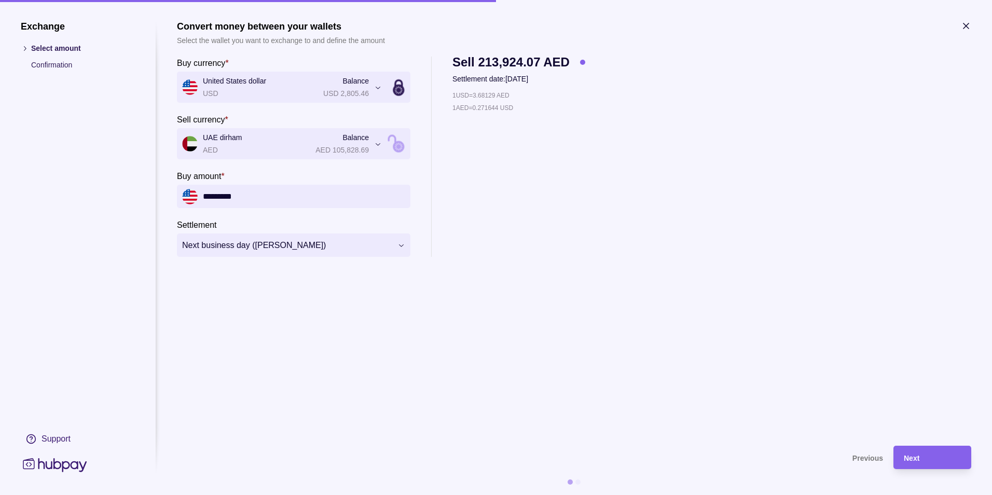
type input "*********"
click at [586, 292] on section "**********" at bounding box center [574, 228] width 794 height 414
click at [913, 451] on div "Next" at bounding box center [932, 457] width 57 height 12
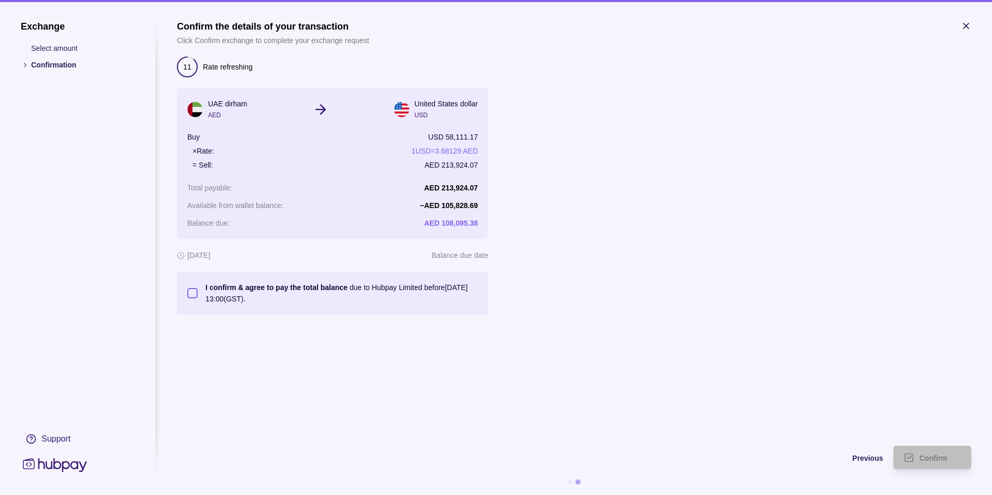
click at [192, 297] on button "I confirm & agree to pay the total balance due to Hubpay Limited before 18 Sep …" at bounding box center [192, 293] width 10 height 10
click at [935, 455] on span "Confirm" at bounding box center [933, 458] width 28 height 8
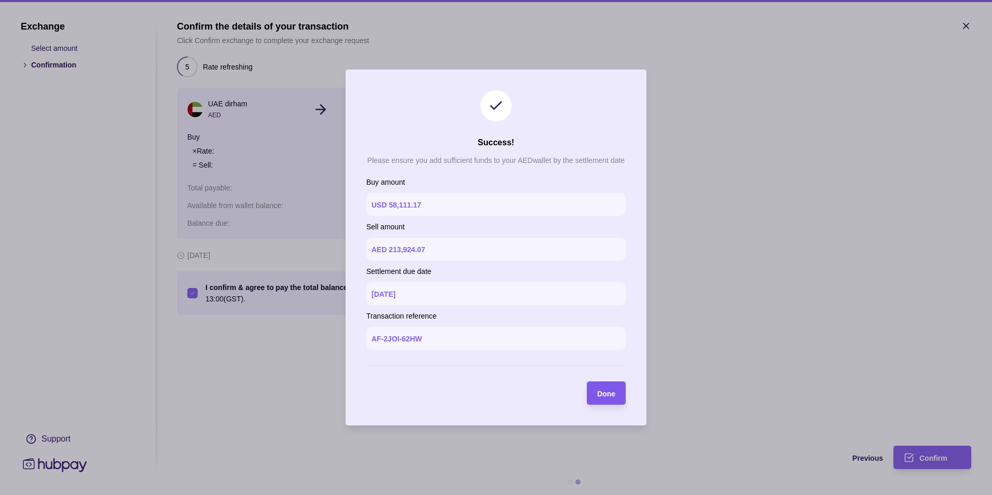
click at [602, 394] on span "Done" at bounding box center [606, 394] width 18 height 8
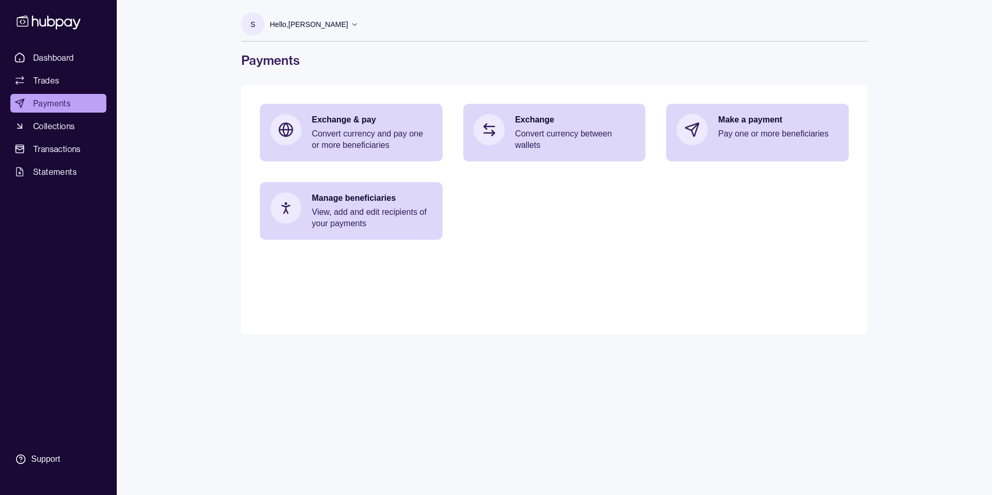
click at [714, 259] on main "Exchange & pay Convert currency and pay one or more beneficiaries Exchange Conv…" at bounding box center [554, 209] width 626 height 249
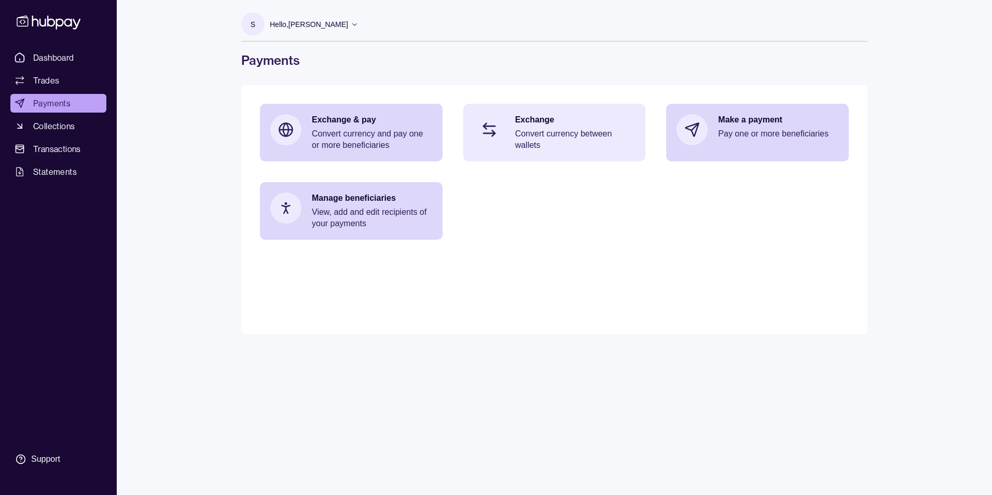
click at [587, 146] on p "Convert currency between wallets" at bounding box center [575, 139] width 120 height 23
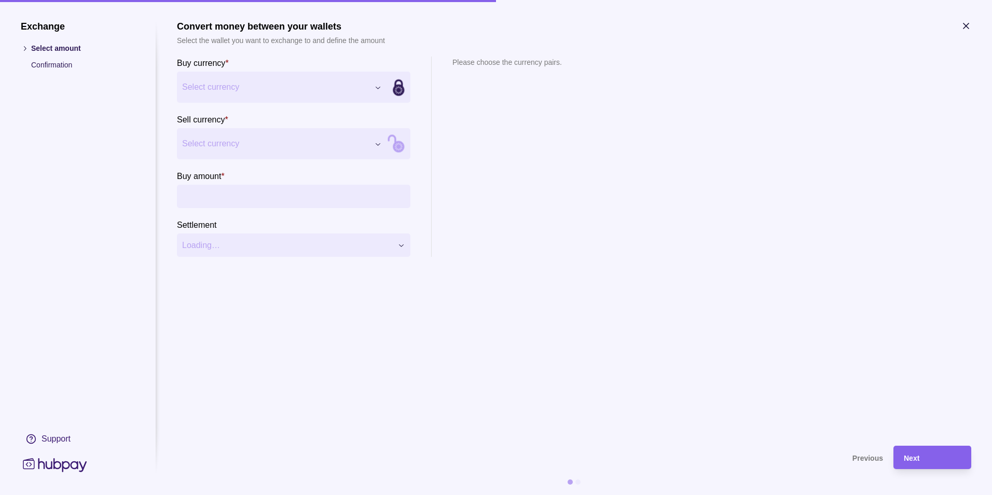
click at [267, 494] on div "Exchange Select amount Confirmation Support Convert money between your wallets …" at bounding box center [496, 495] width 992 height 0
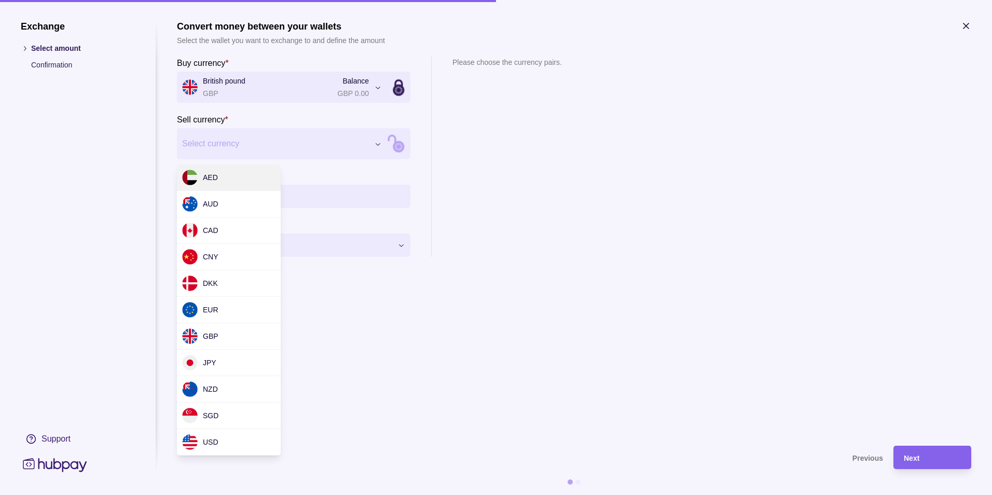
click at [255, 494] on div "Exchange Select amount Confirmation Support Convert money between your wallets …" at bounding box center [496, 495] width 992 height 0
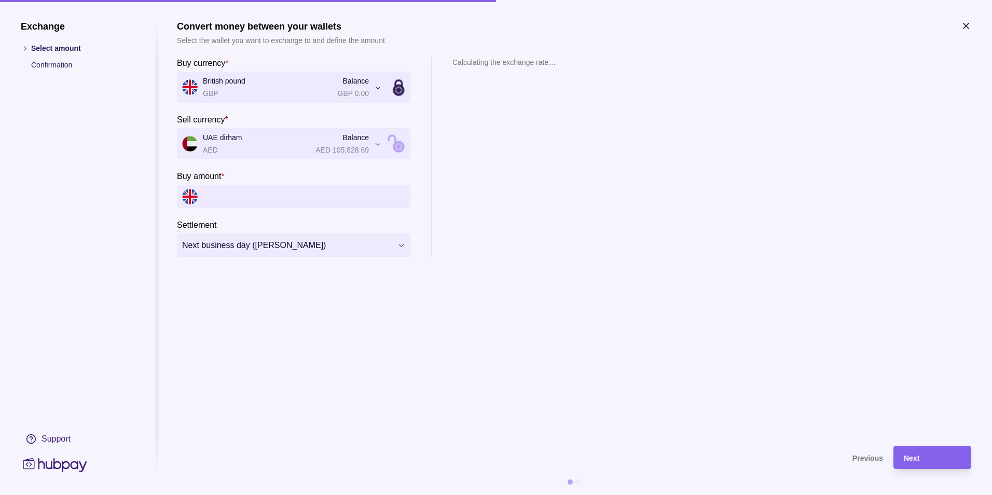
click at [237, 197] on input "Buy amount *" at bounding box center [304, 196] width 202 height 23
type input "*********"
click at [649, 204] on div "**********" at bounding box center [574, 157] width 794 height 200
click at [921, 455] on div "Next" at bounding box center [932, 457] width 57 height 12
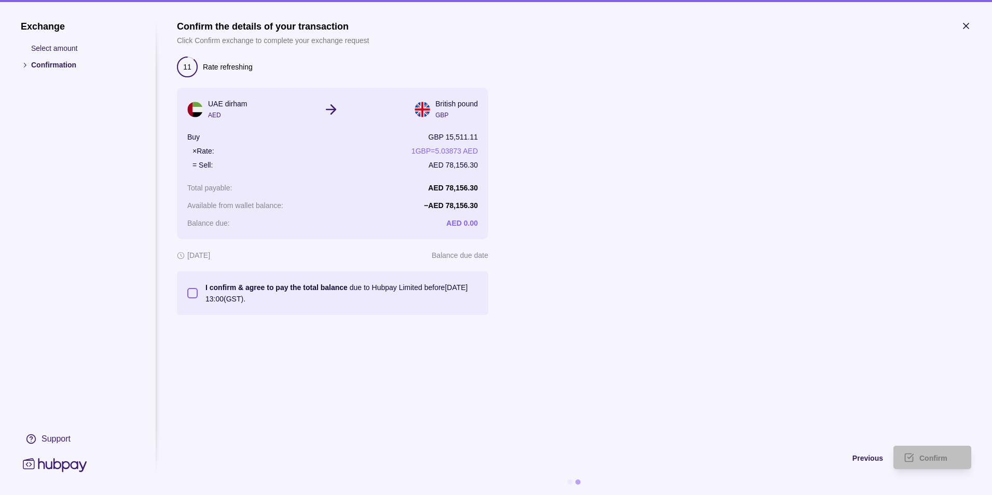
click at [193, 295] on button "I confirm & agree to pay the total balance due to Hubpay Limited before 18 Sep …" at bounding box center [192, 293] width 10 height 10
click at [927, 449] on div "Confirm" at bounding box center [924, 457] width 73 height 23
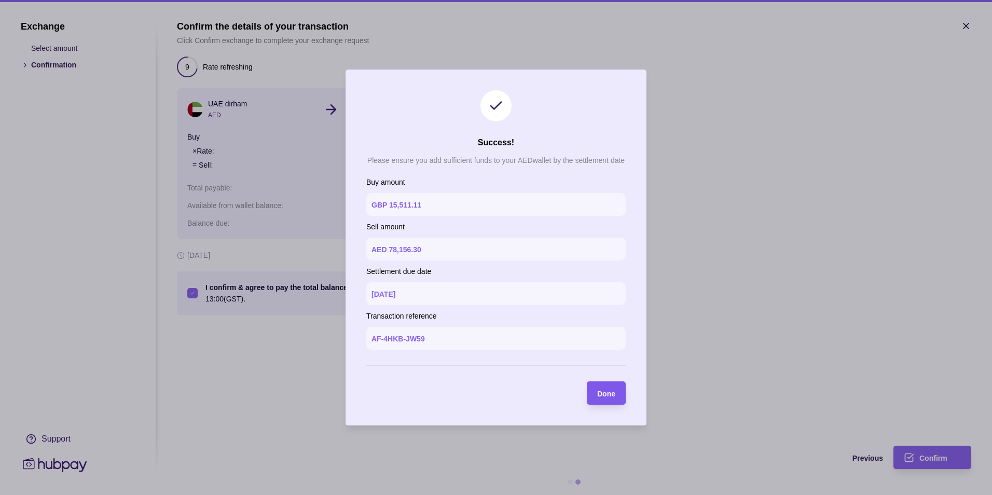
click at [620, 400] on section "Done" at bounding box center [606, 392] width 39 height 23
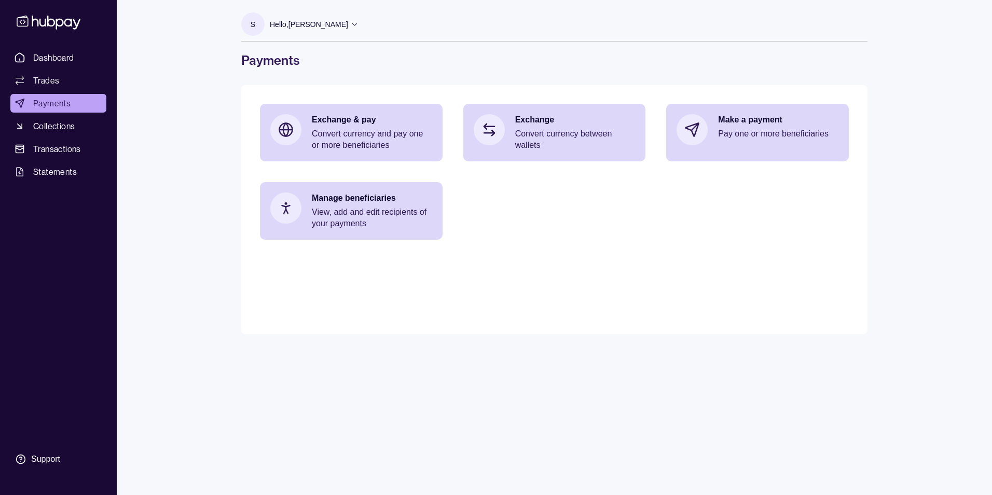
click at [53, 47] on div "Dashboard Trades Payments Collections Transactions Statements Support" at bounding box center [58, 247] width 117 height 495
click at [52, 58] on span "Dashboard" at bounding box center [53, 57] width 41 height 12
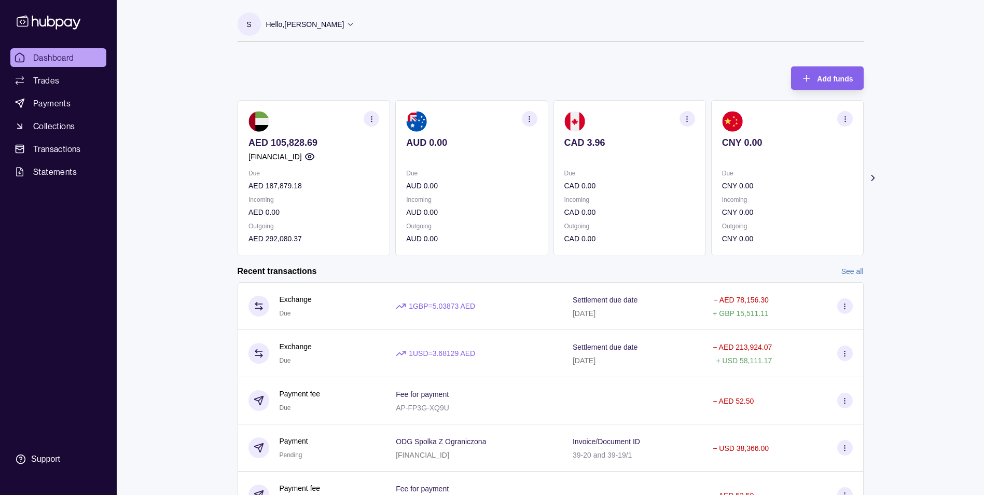
click at [955, 223] on div "Dashboard Trades Payments Collections Transactions Statements Support S Hello, …" at bounding box center [492, 332] width 984 height 664
click at [923, 154] on div "Dashboard Trades Payments Collections Transactions Statements Support S Hello, …" at bounding box center [492, 332] width 984 height 664
